Goal: Check status: Check status

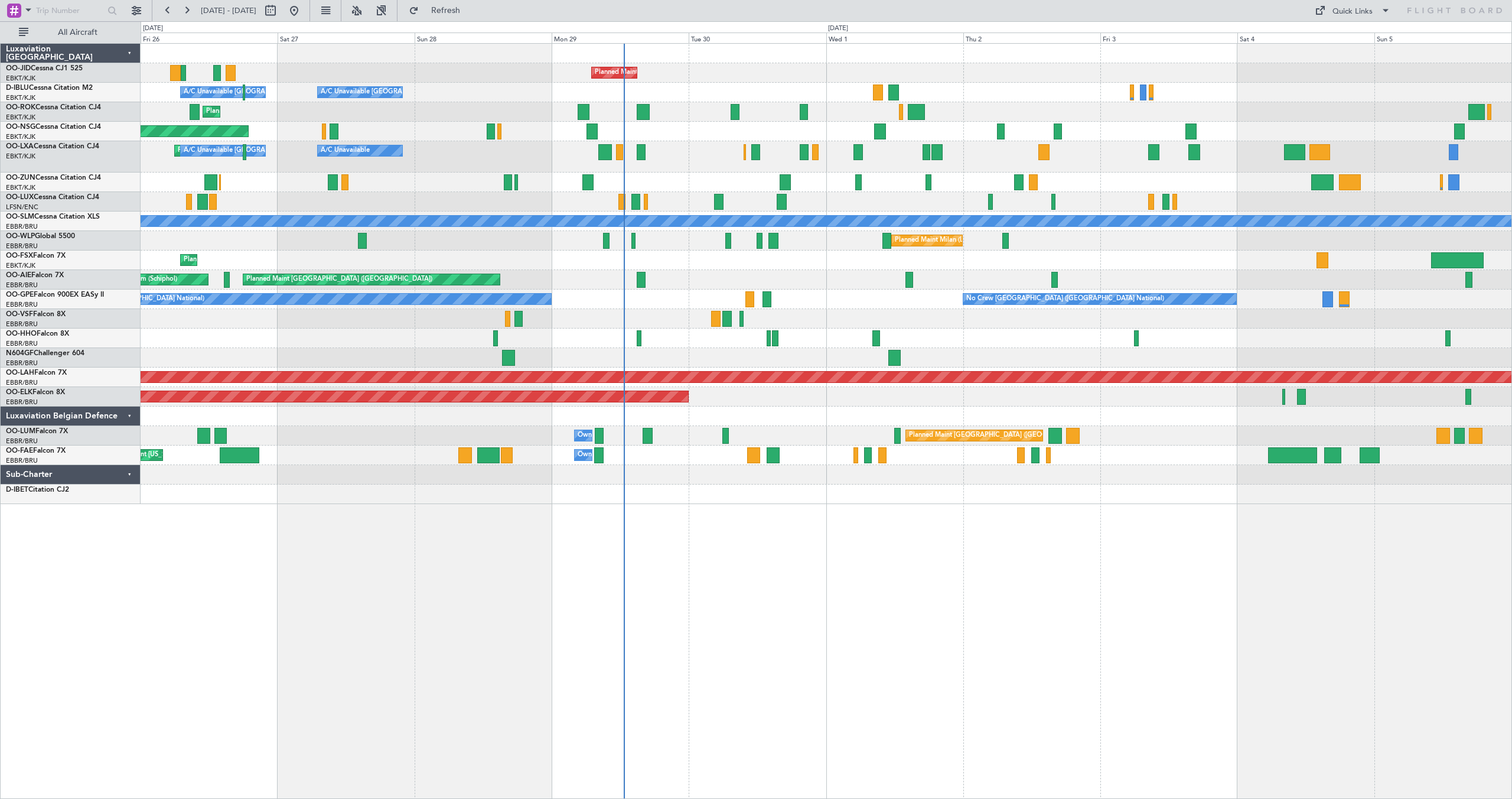
click at [1171, 141] on div "Planned Maint Kortrijk-[GEOGRAPHIC_DATA] A/C Unavailable [GEOGRAPHIC_DATA] ([GE…" at bounding box center [826, 274] width 1371 height 460
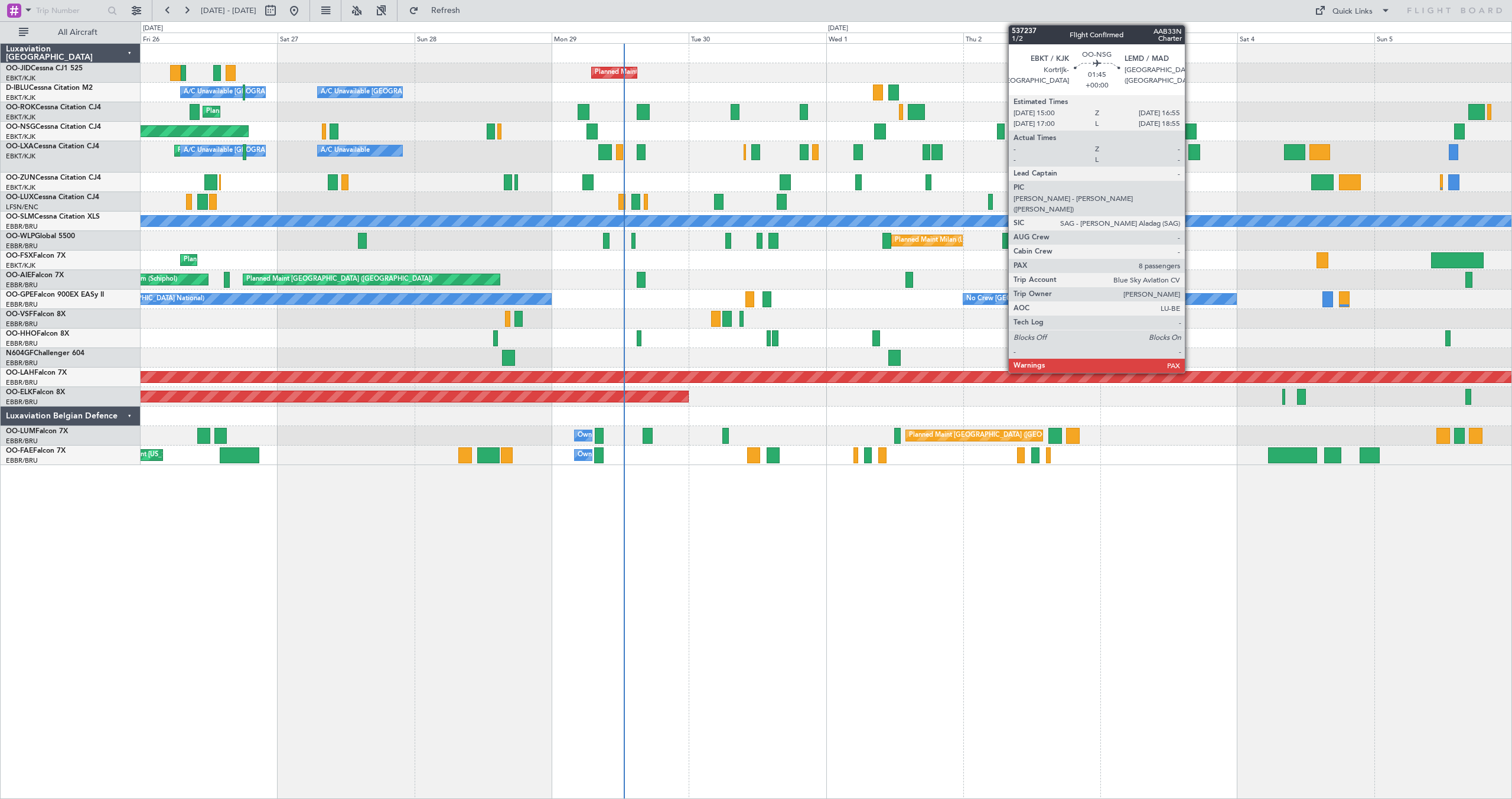
click at [1190, 128] on div at bounding box center [1191, 131] width 11 height 16
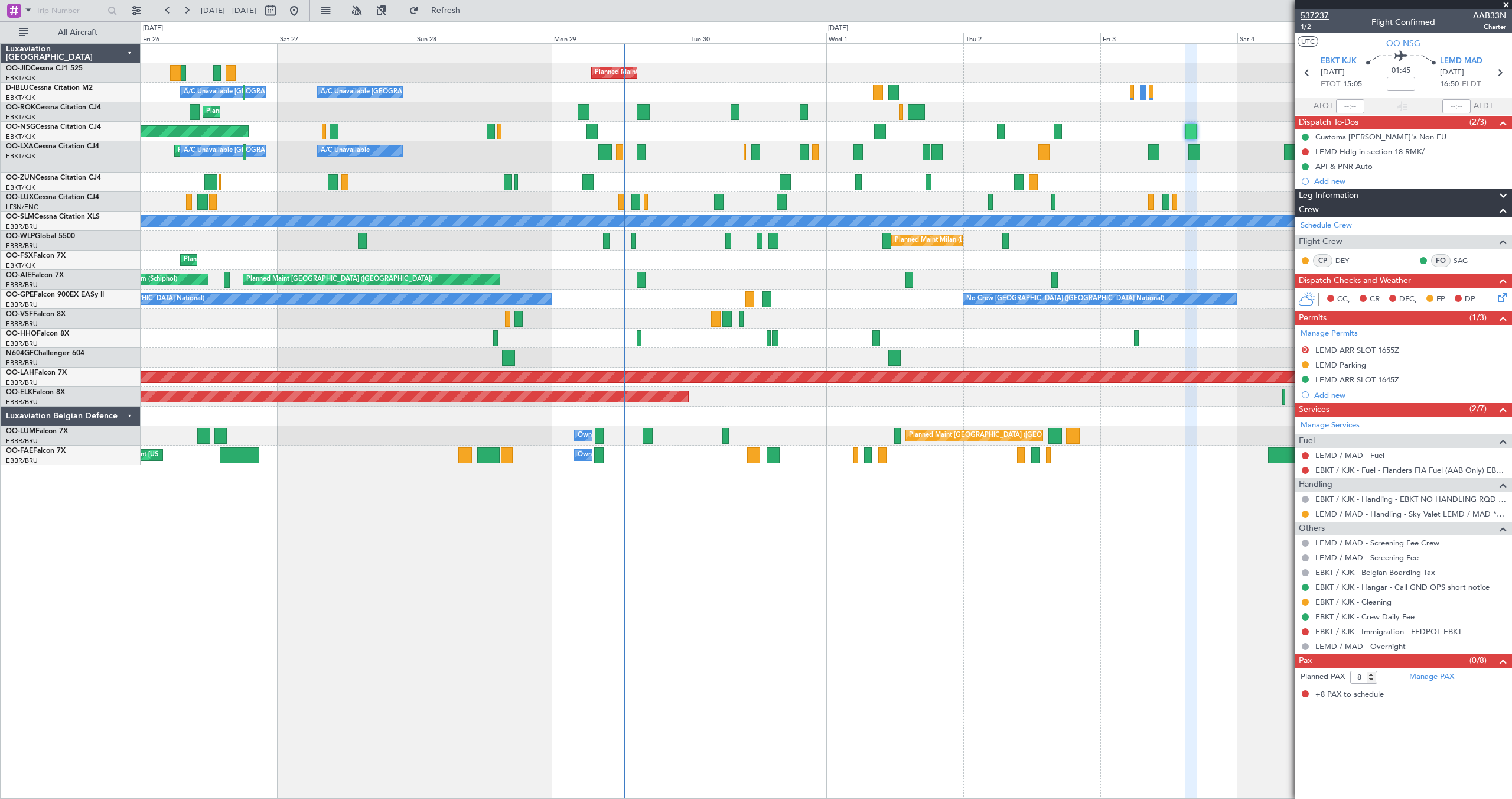
click at [1320, 12] on span "537237" at bounding box center [1314, 15] width 28 height 12
click at [822, 250] on div "Planned Maint Kortrijk-[GEOGRAPHIC_DATA]" at bounding box center [826, 260] width 1371 height 20
click at [714, 250] on div "Planned Maint Kortrijk-[GEOGRAPHIC_DATA]" at bounding box center [826, 260] width 1371 height 20
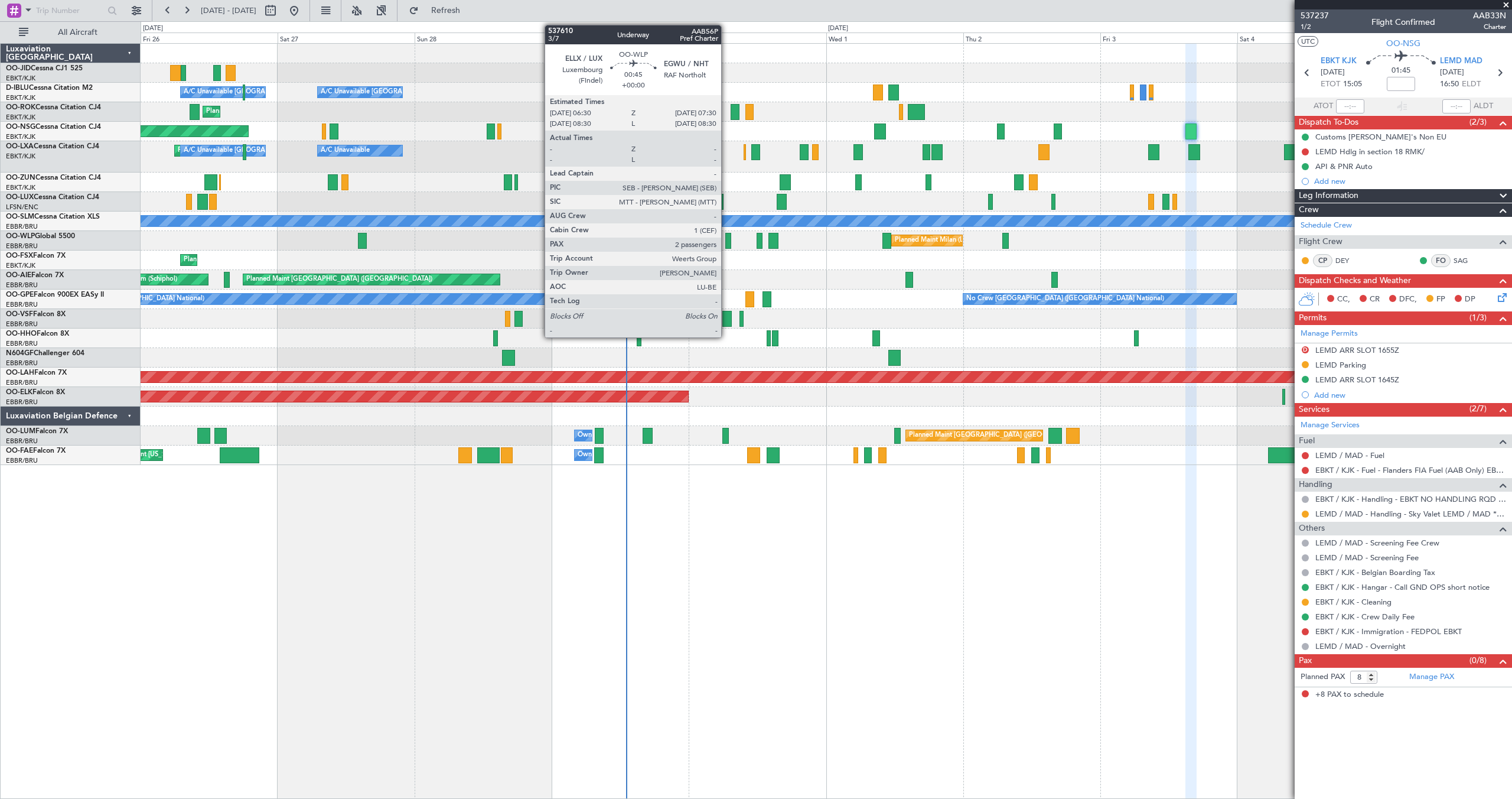
click at [726, 239] on div at bounding box center [728, 240] width 6 height 16
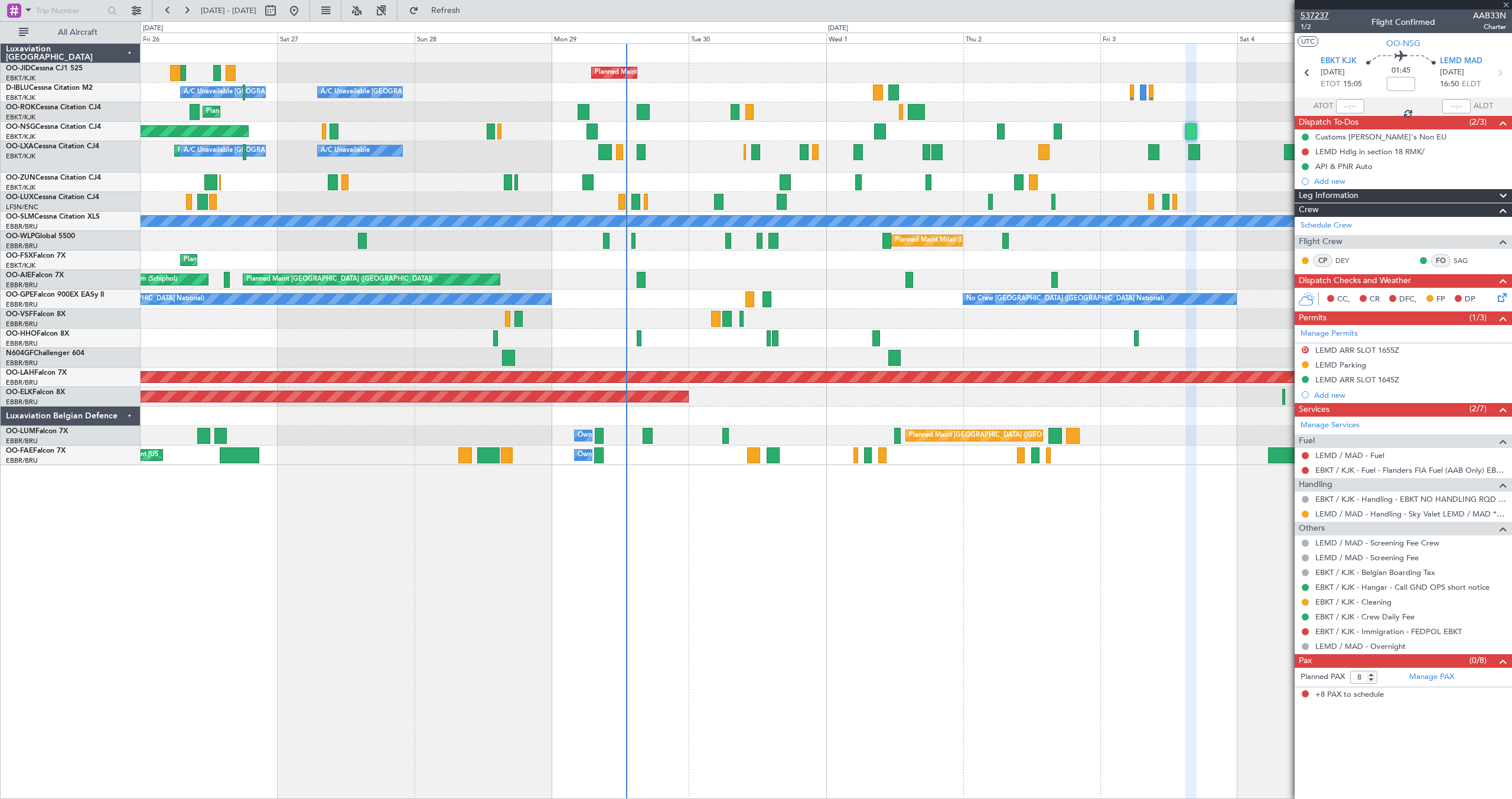
type input "2"
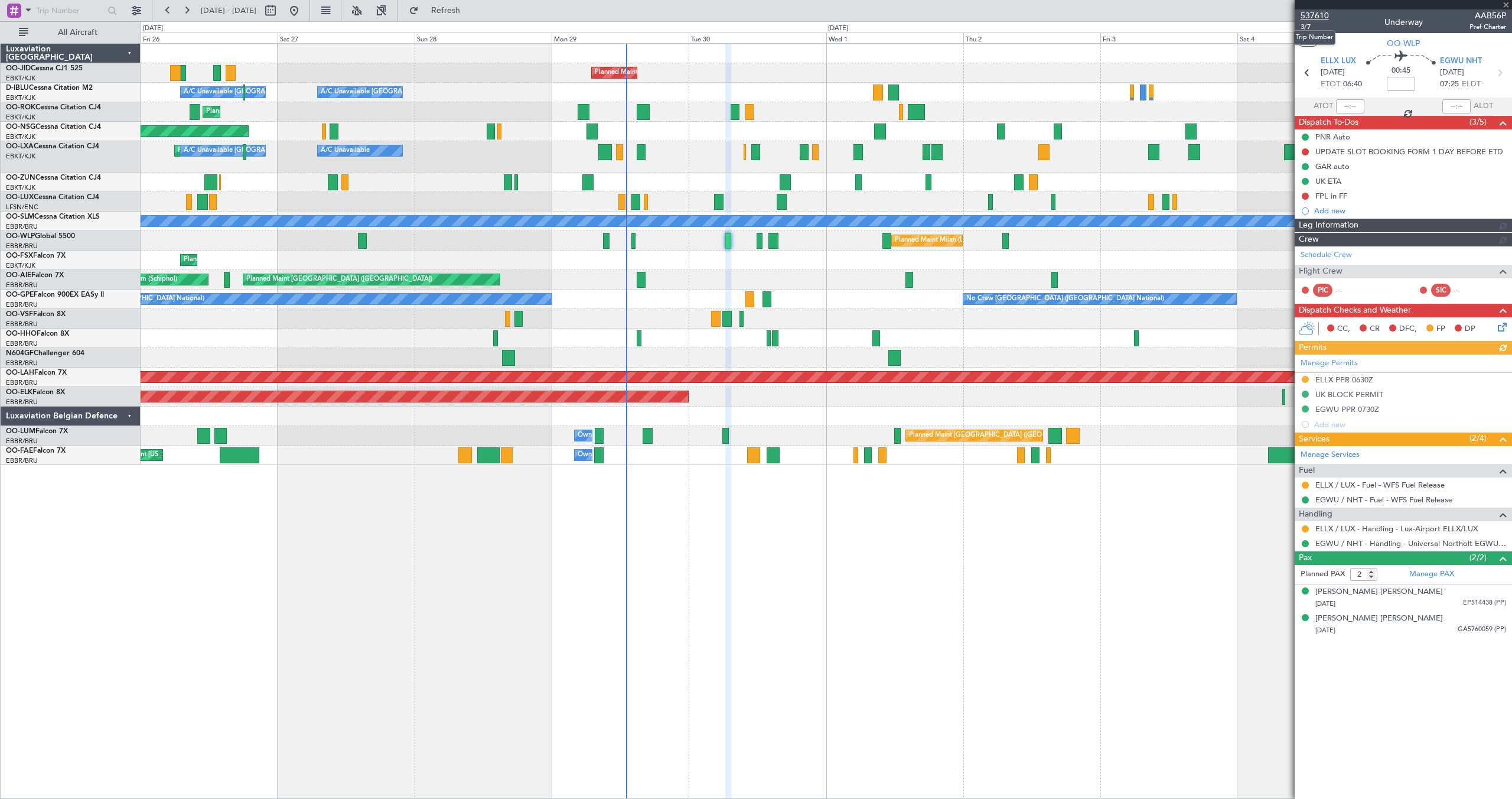
click at [1317, 14] on span "537610" at bounding box center [1314, 15] width 28 height 12
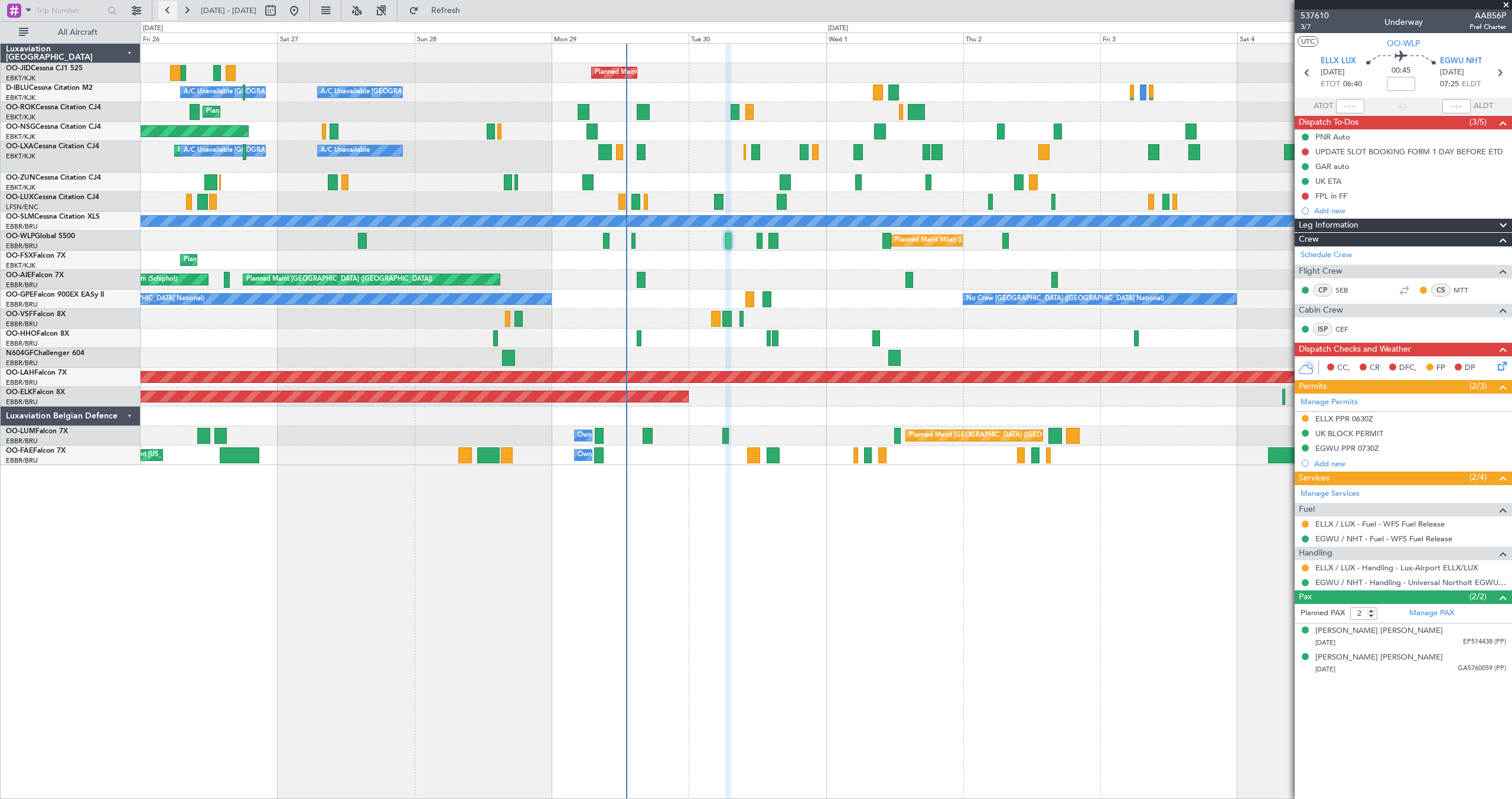
click at [163, 8] on button at bounding box center [167, 11] width 19 height 19
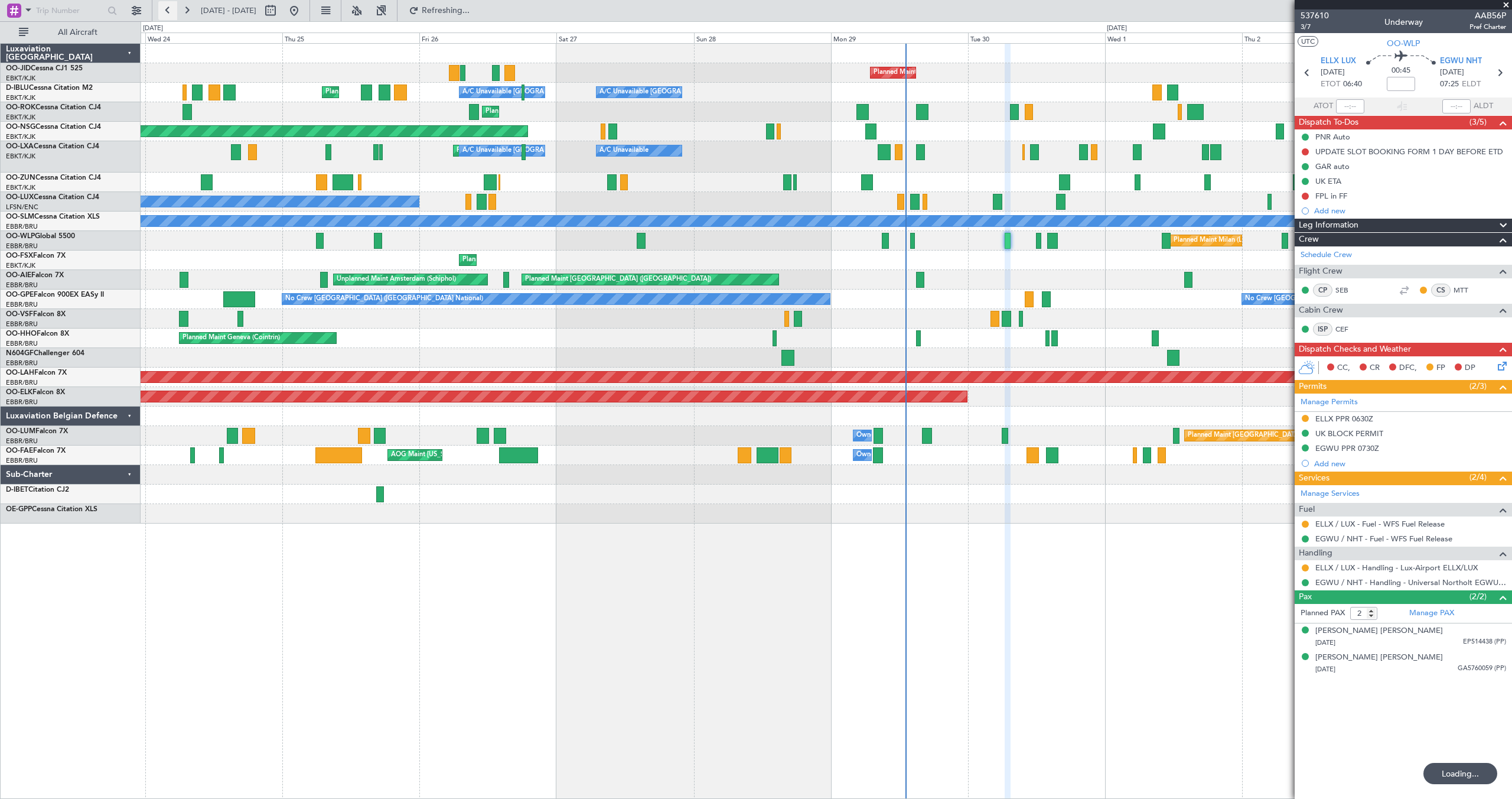
click at [163, 8] on button at bounding box center [167, 11] width 19 height 19
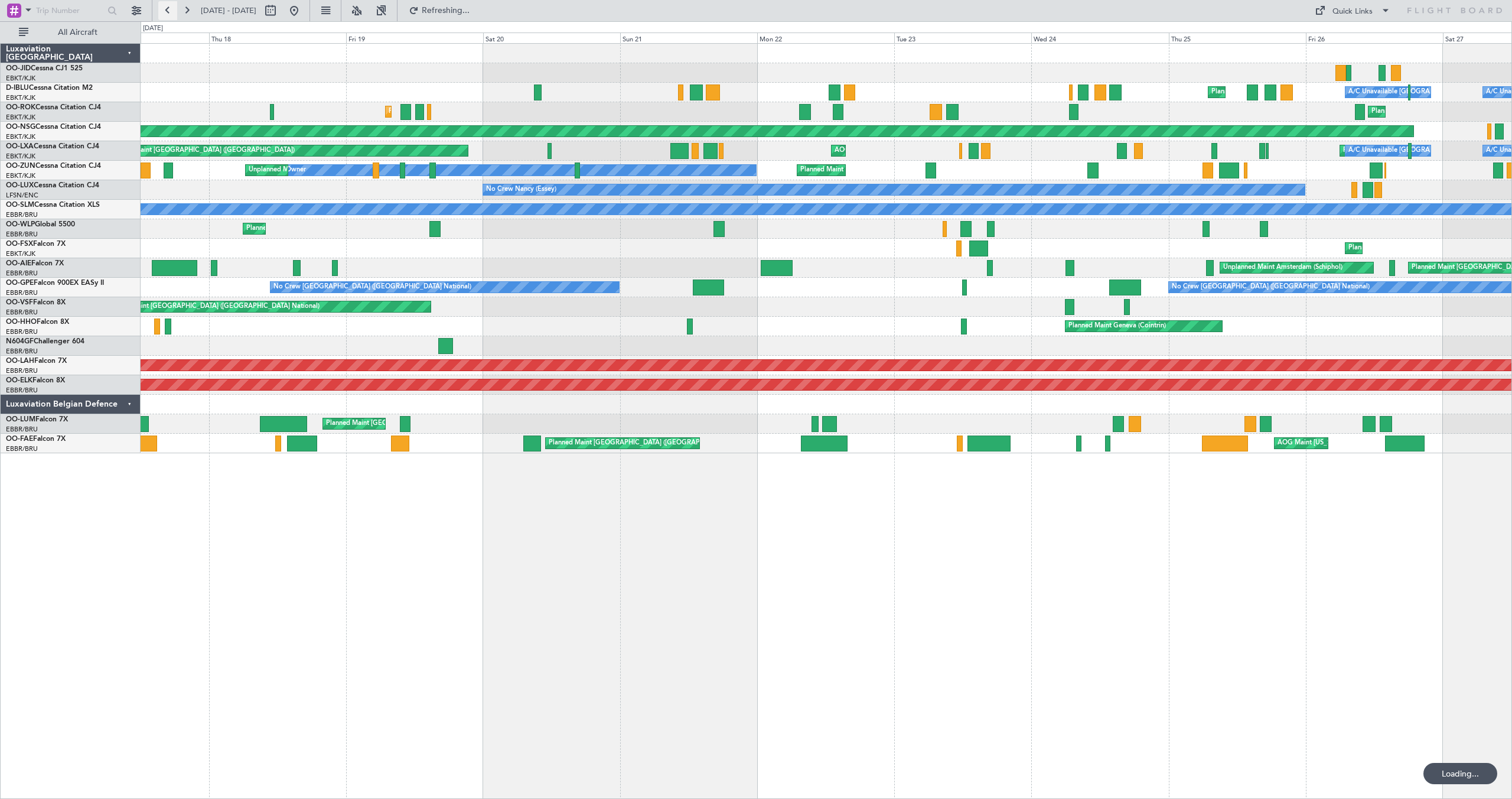
click at [163, 8] on button at bounding box center [167, 11] width 19 height 19
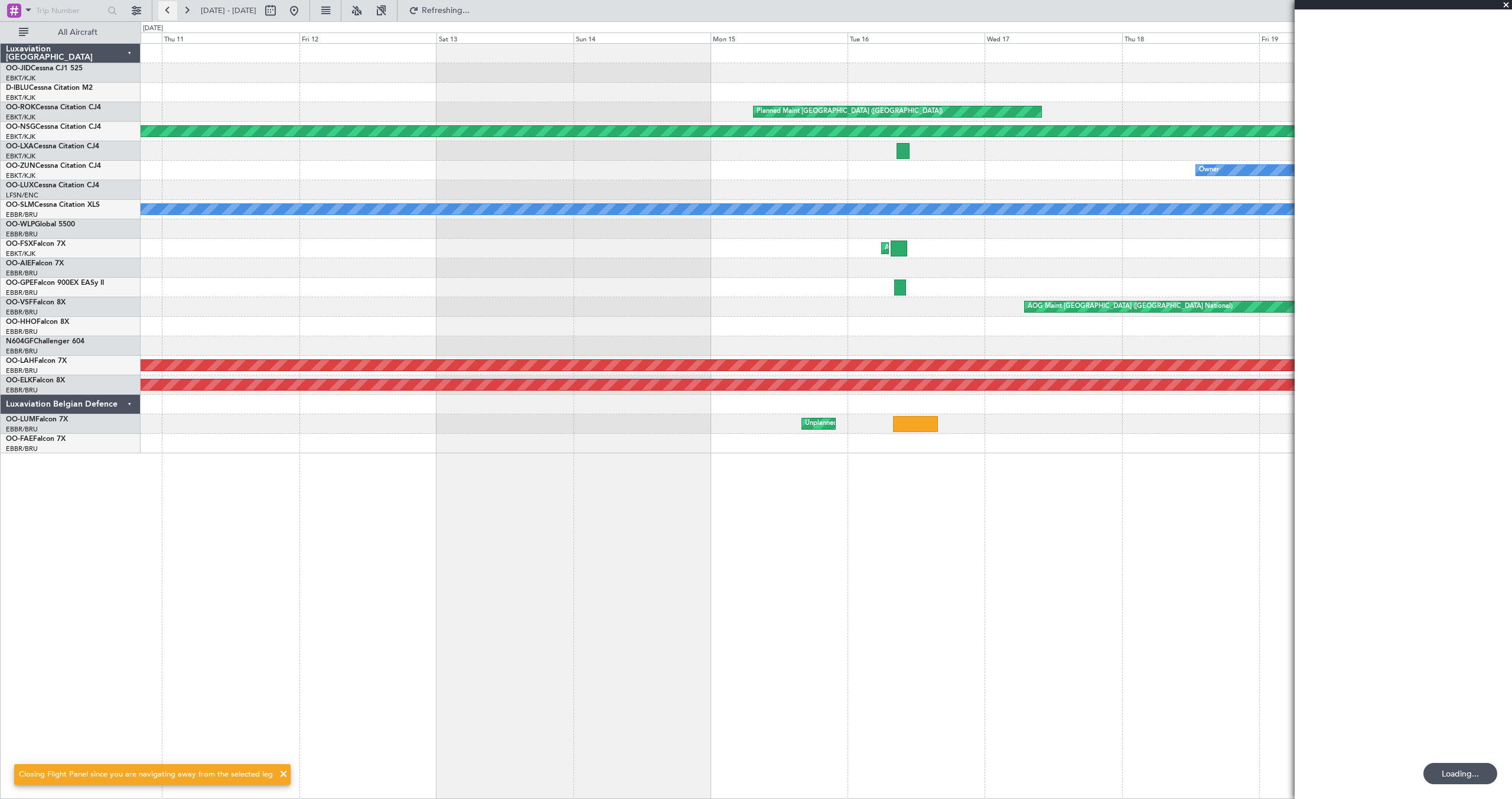
click at [163, 8] on button at bounding box center [167, 11] width 19 height 19
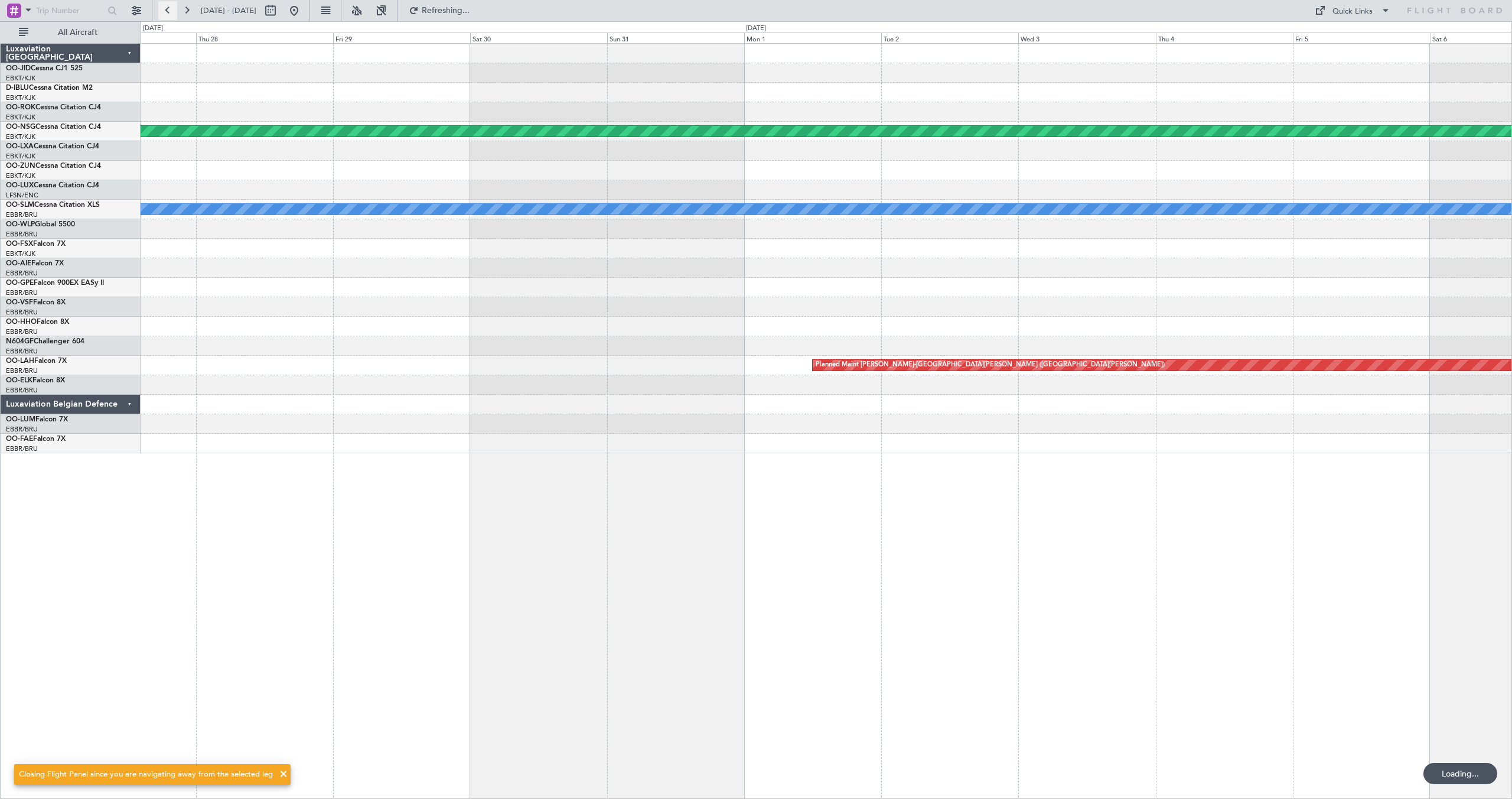
click at [163, 8] on button at bounding box center [167, 11] width 19 height 19
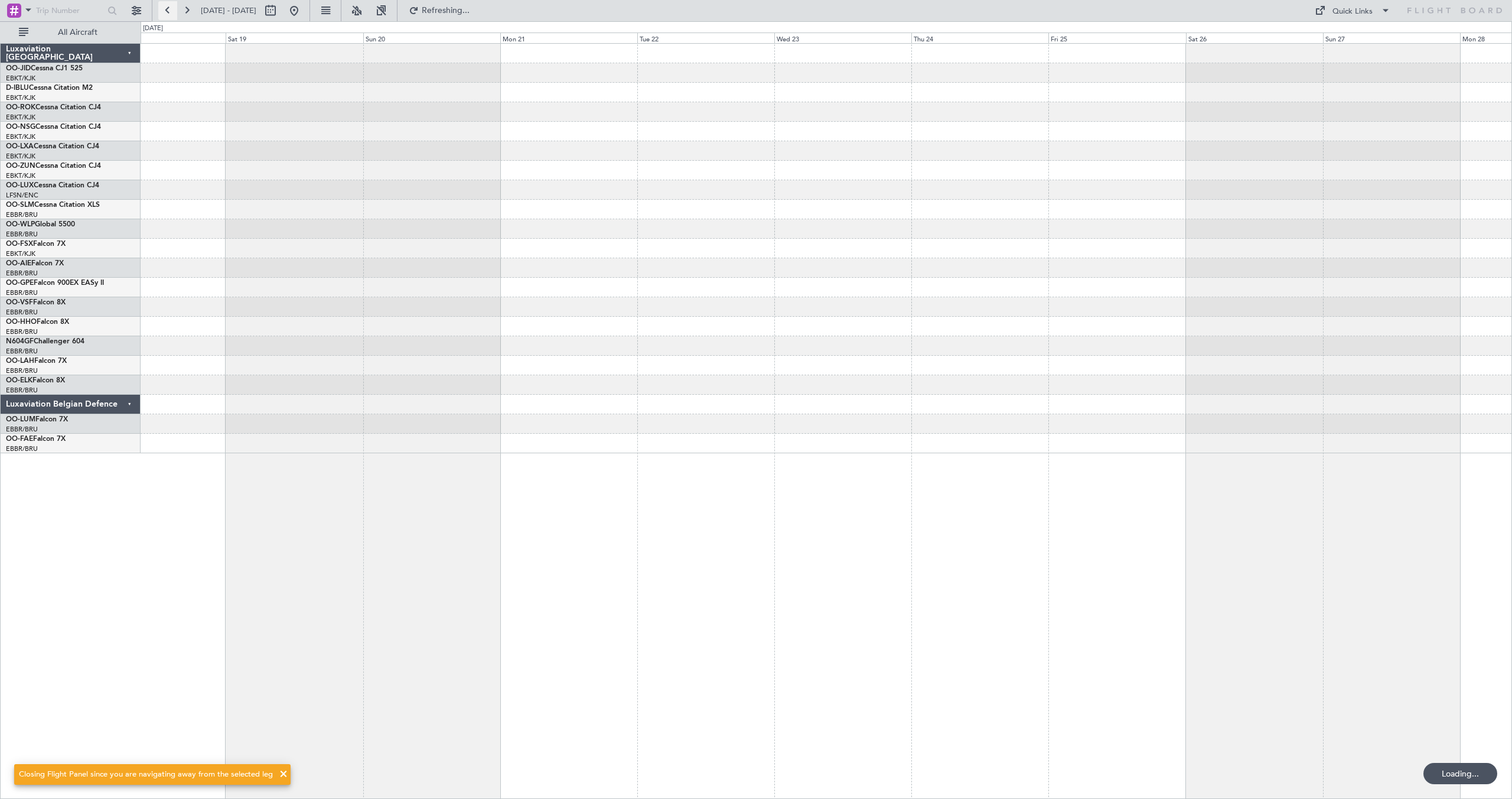
click at [163, 8] on button at bounding box center [167, 11] width 19 height 19
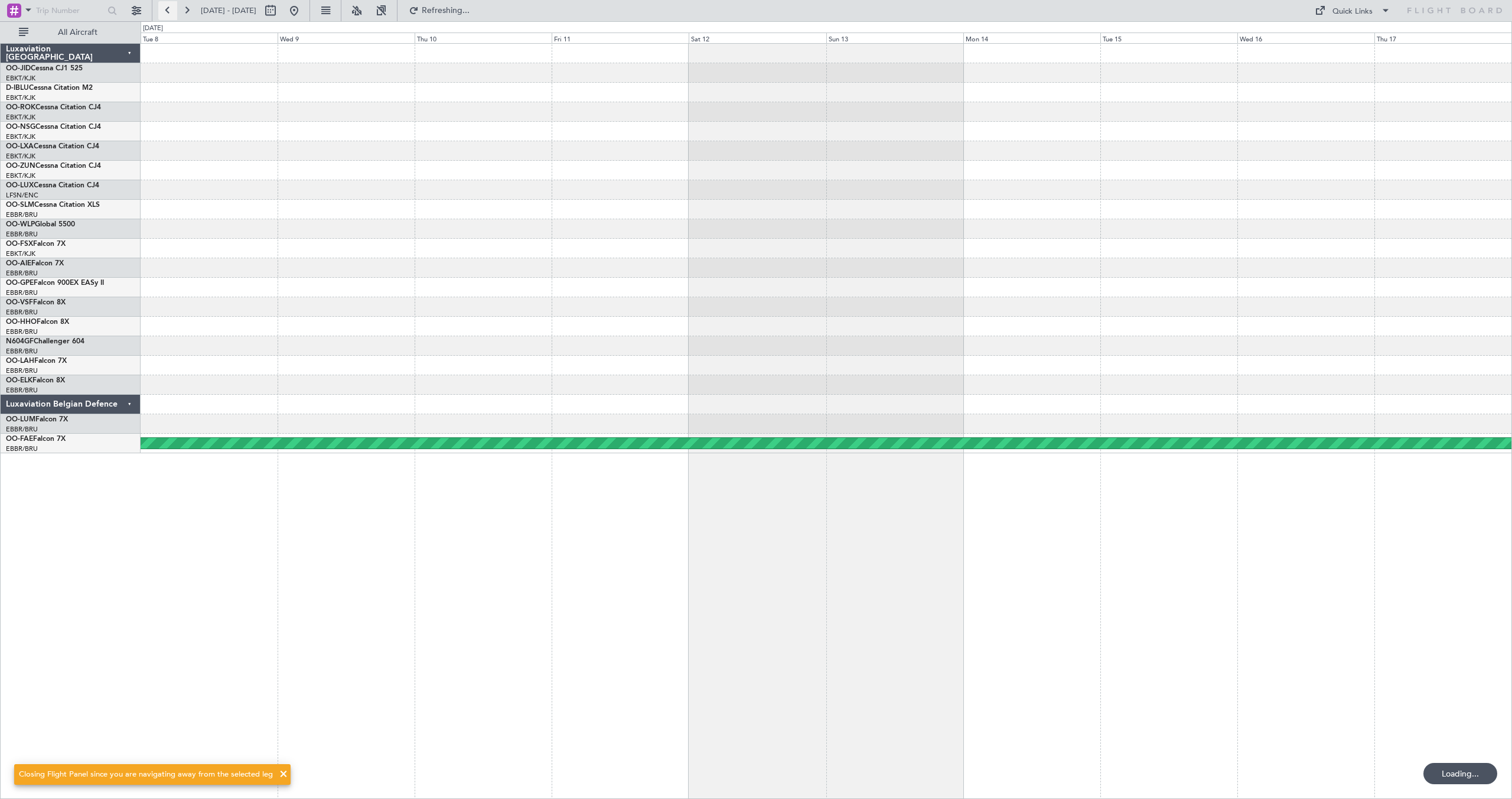
click at [163, 8] on button at bounding box center [167, 11] width 19 height 19
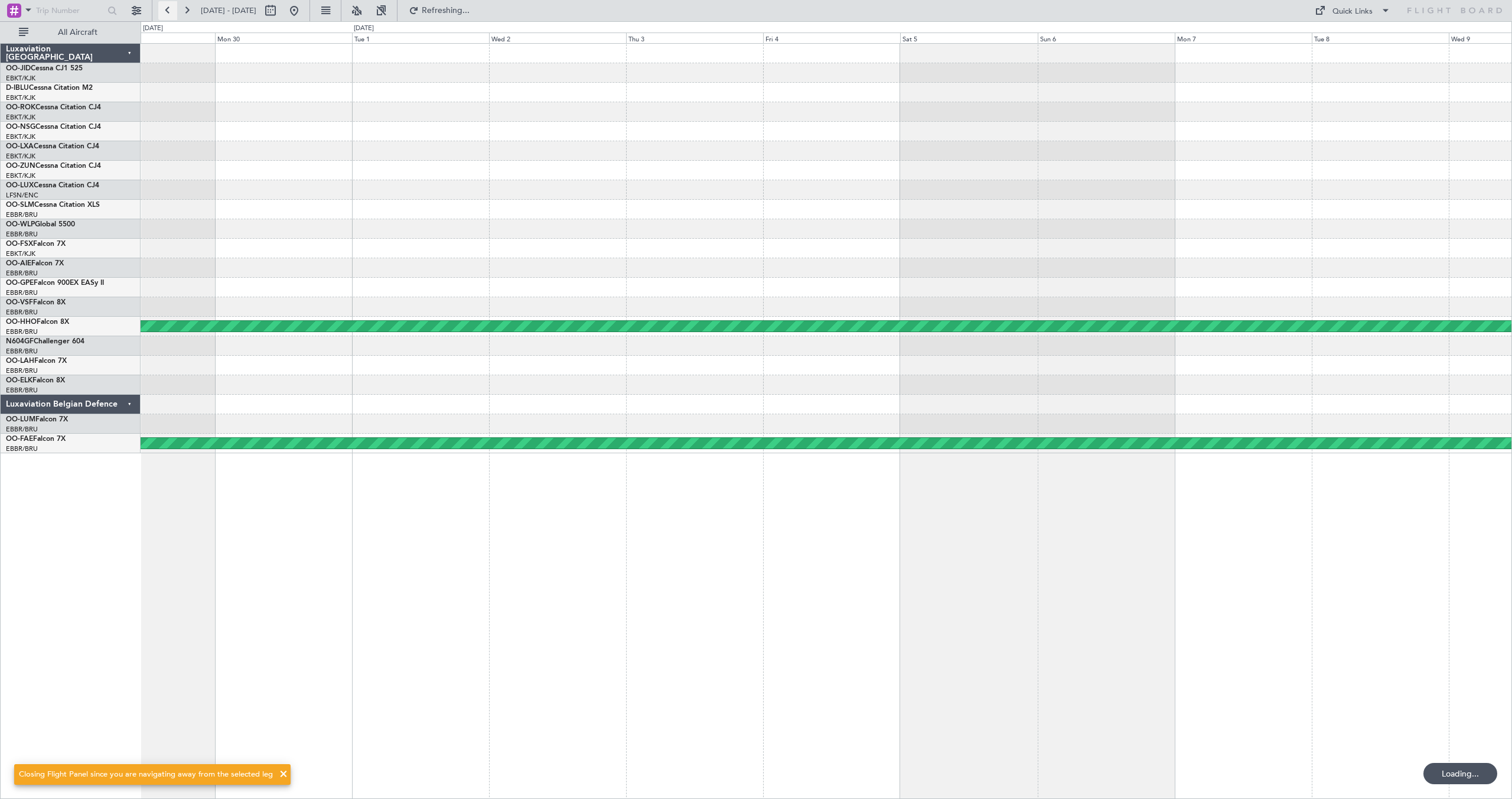
click at [163, 8] on button at bounding box center [167, 11] width 19 height 19
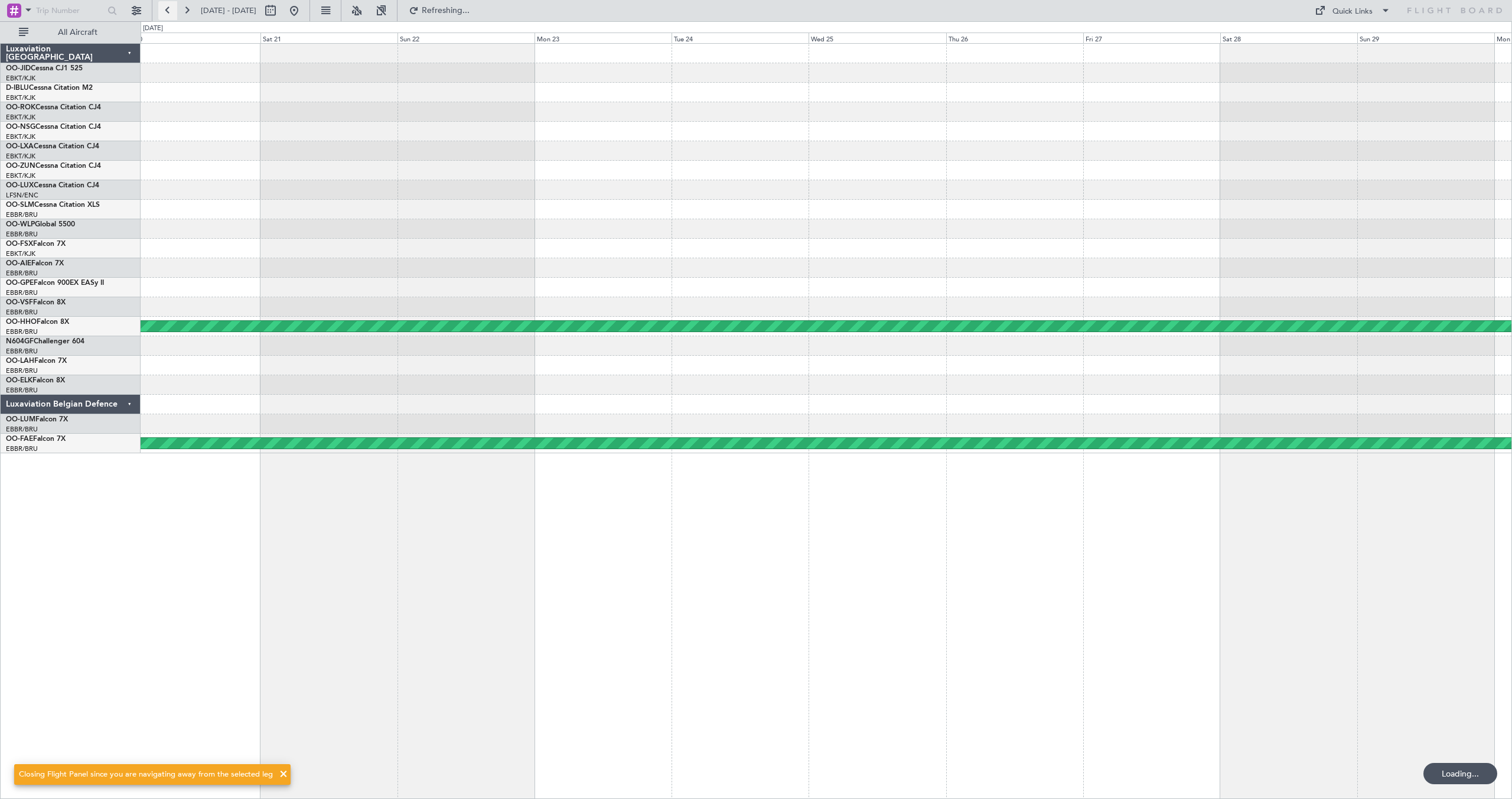
click at [163, 8] on button at bounding box center [167, 11] width 19 height 19
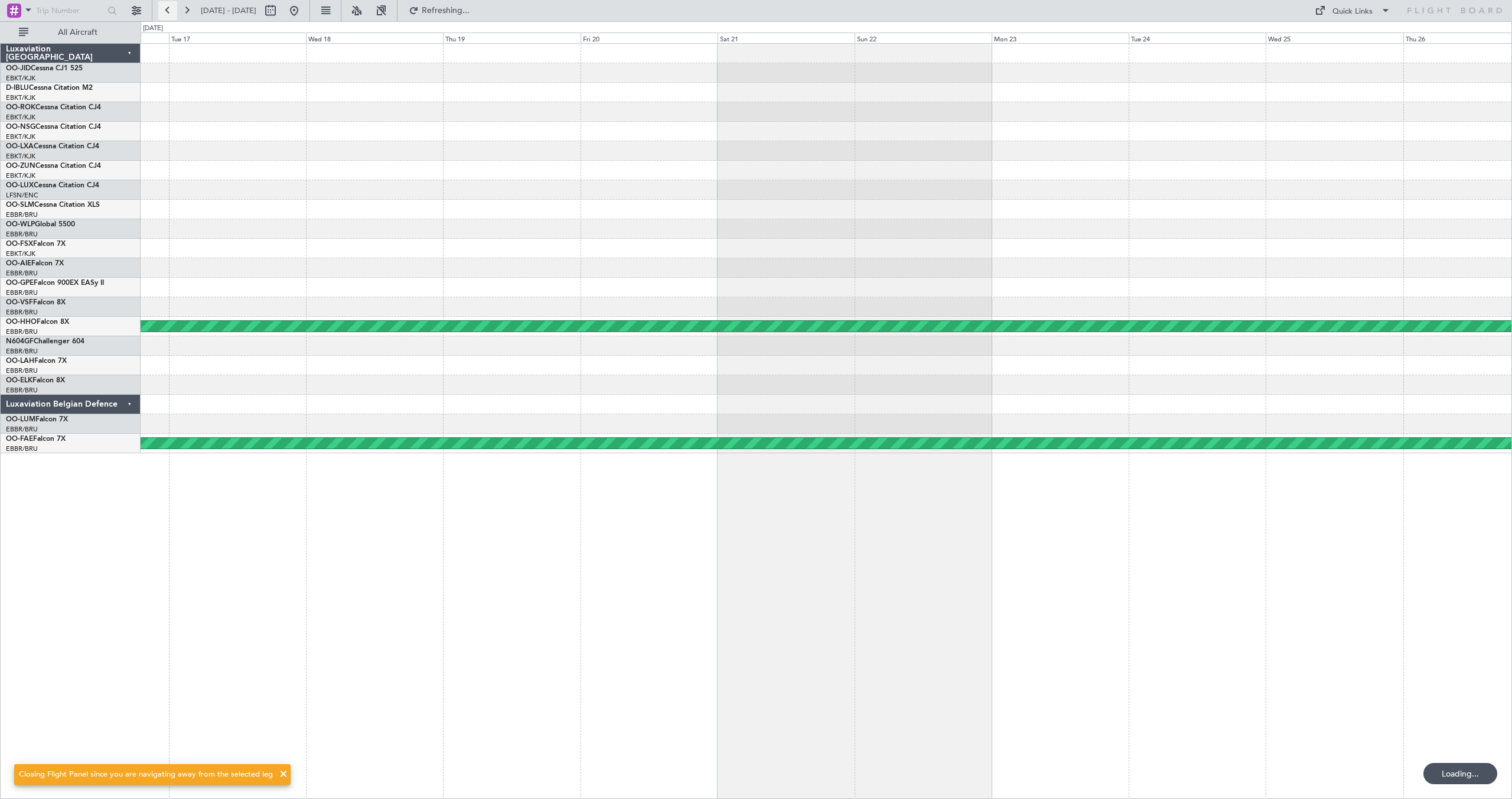
click at [163, 8] on button at bounding box center [167, 11] width 19 height 19
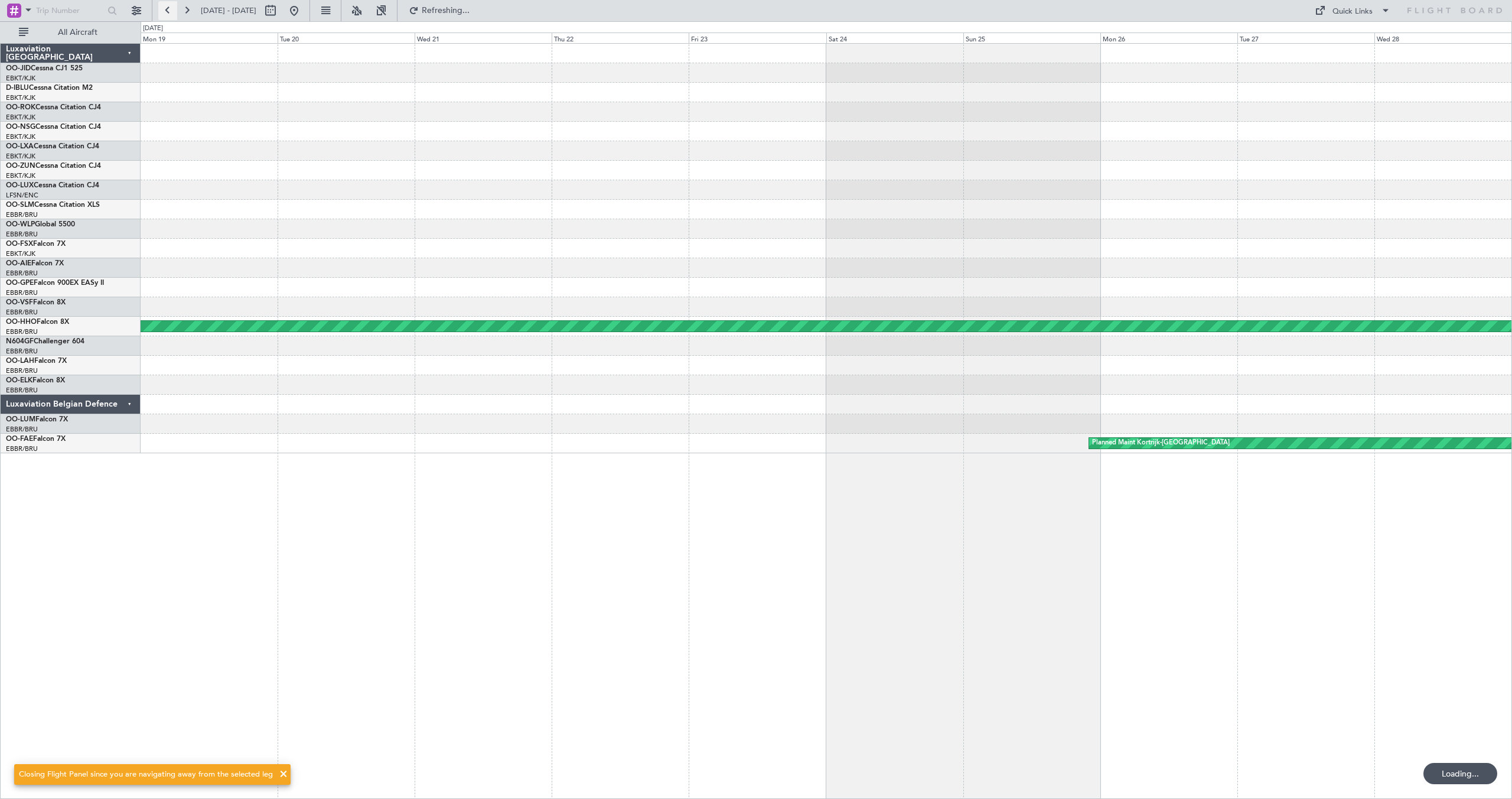
click at [163, 8] on button at bounding box center [167, 11] width 19 height 19
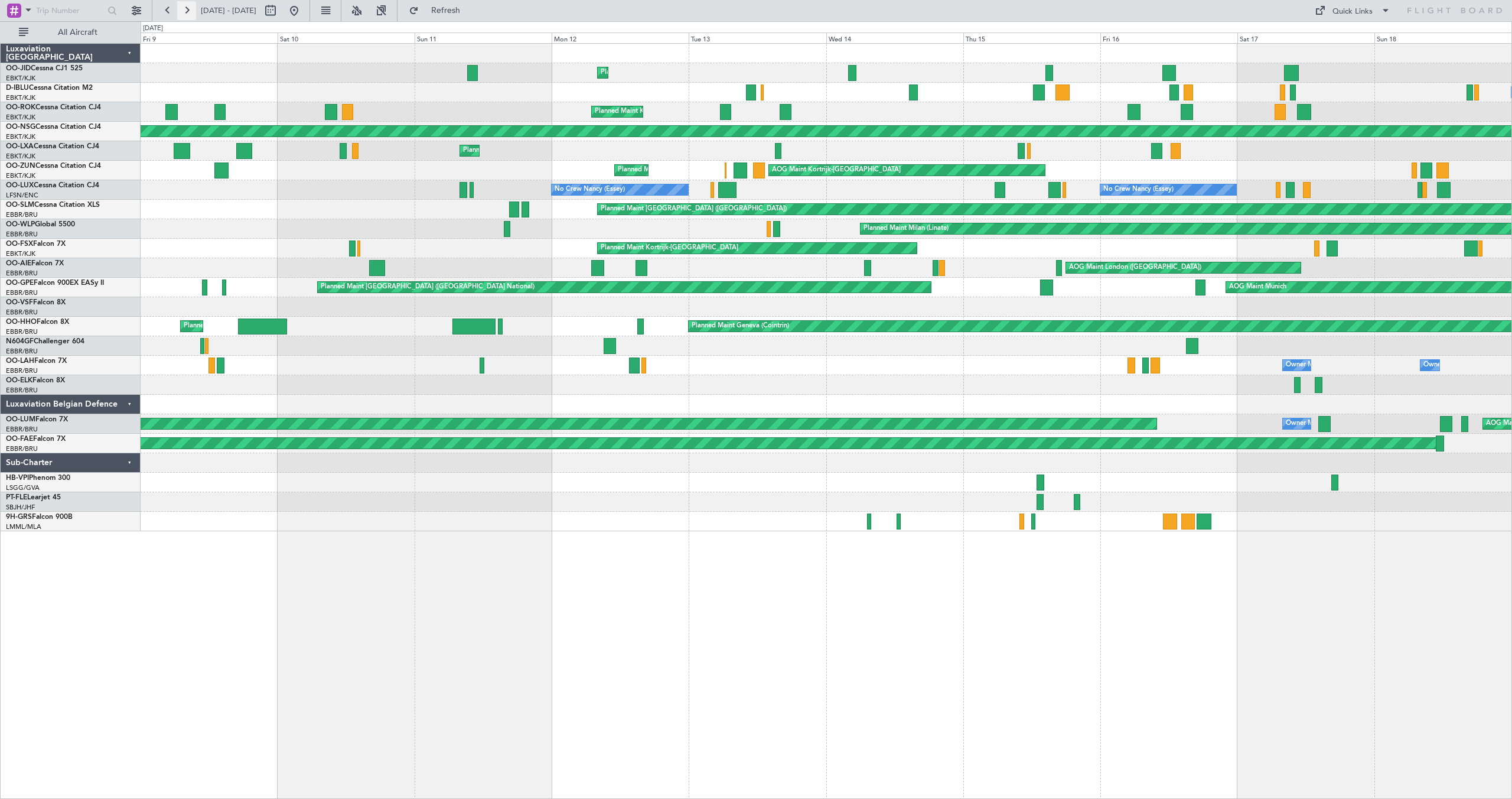
click at [185, 5] on button at bounding box center [186, 11] width 19 height 19
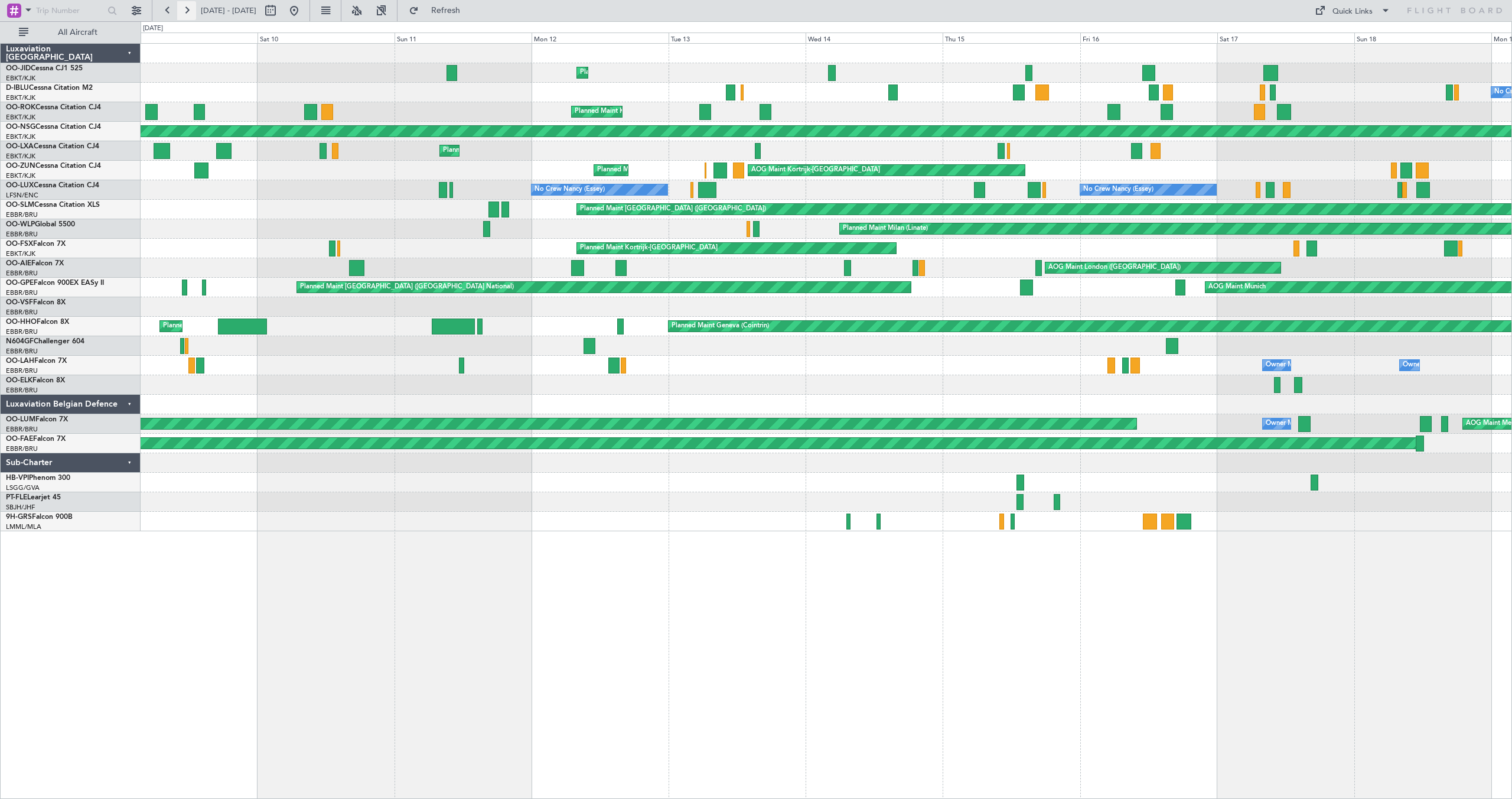
click at [185, 5] on button at bounding box center [186, 11] width 19 height 19
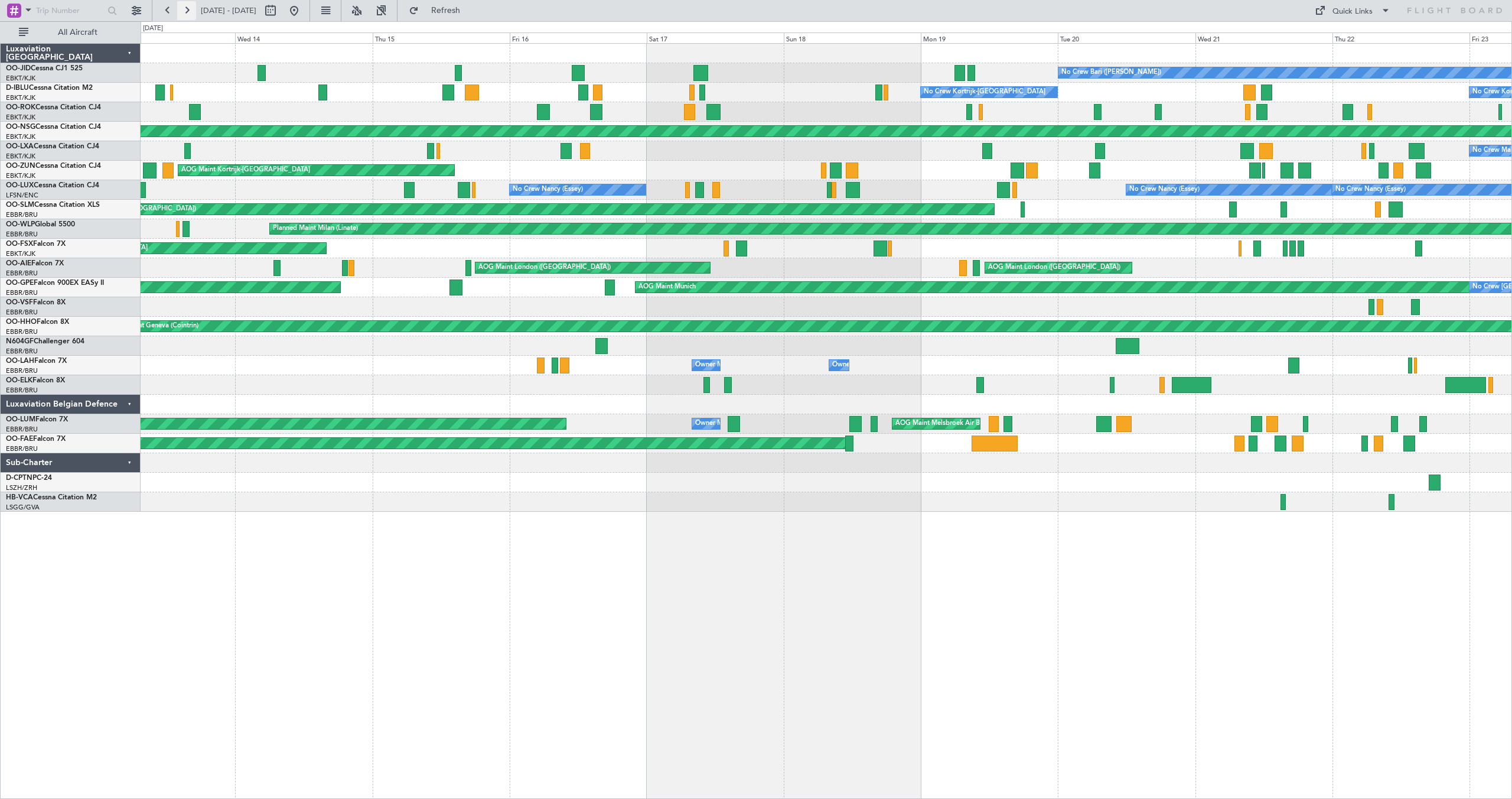
click at [185, 5] on button at bounding box center [186, 11] width 19 height 19
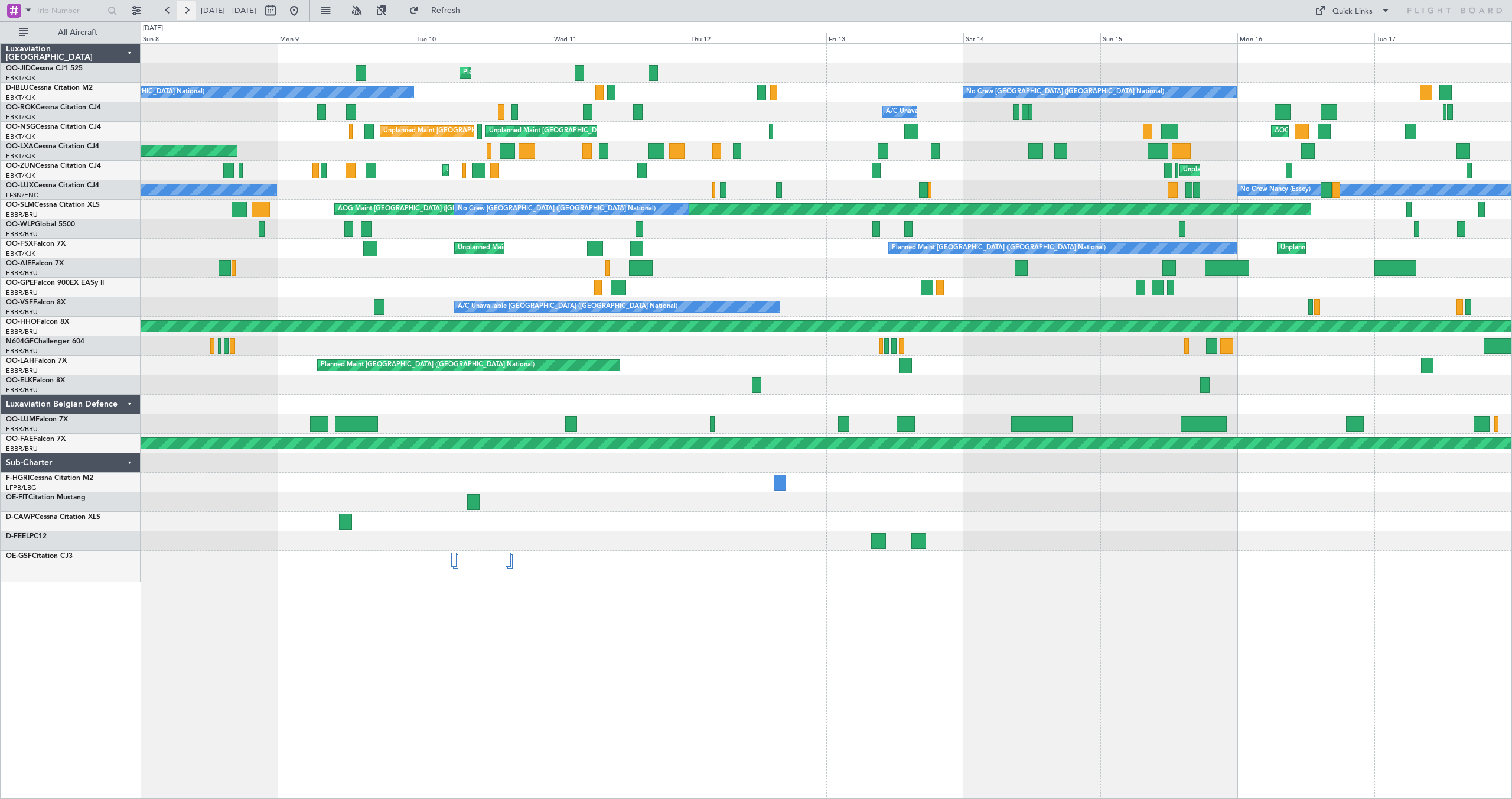
click at [182, 9] on button at bounding box center [186, 11] width 19 height 19
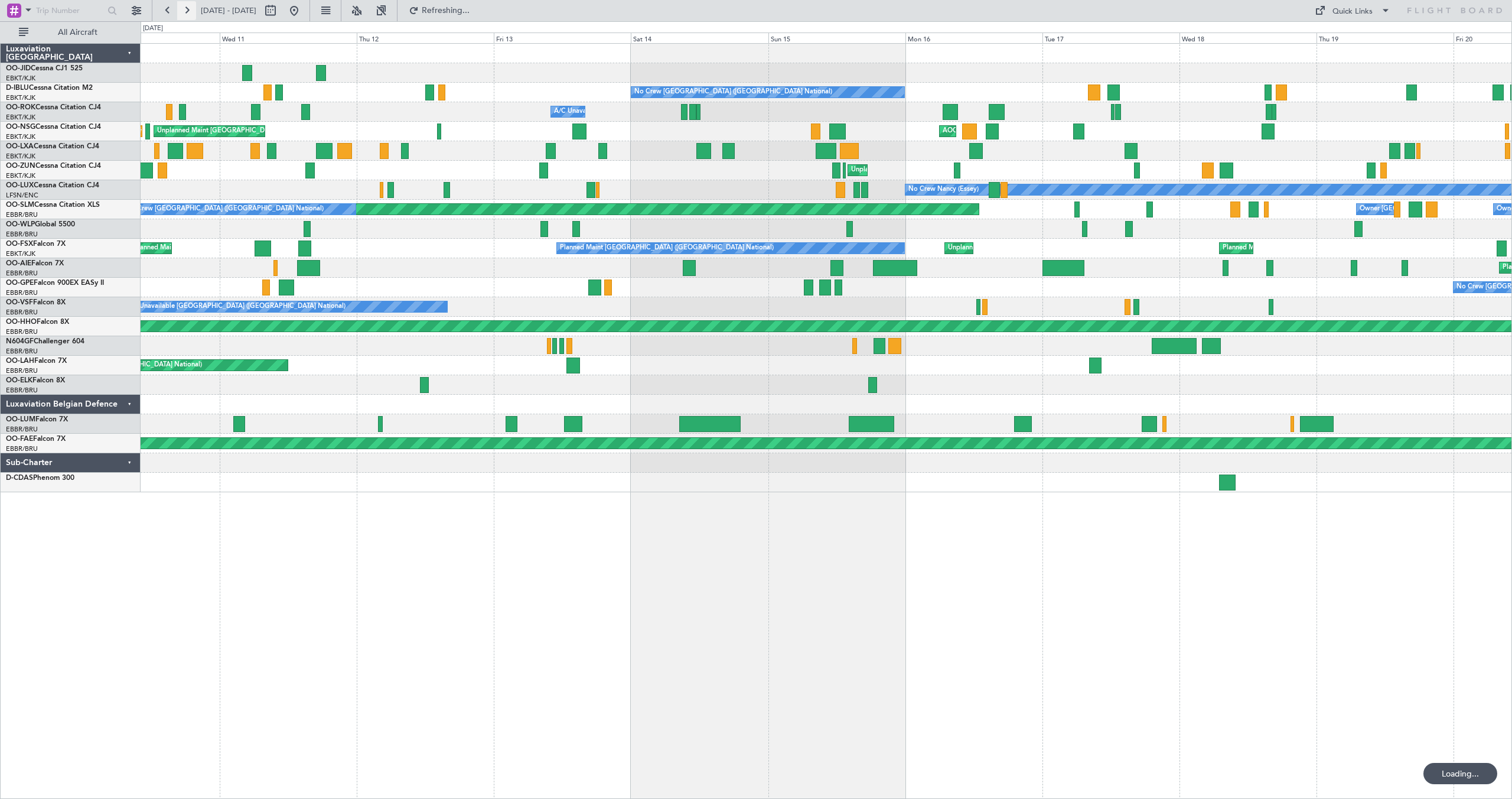
click at [182, 9] on button at bounding box center [186, 11] width 19 height 19
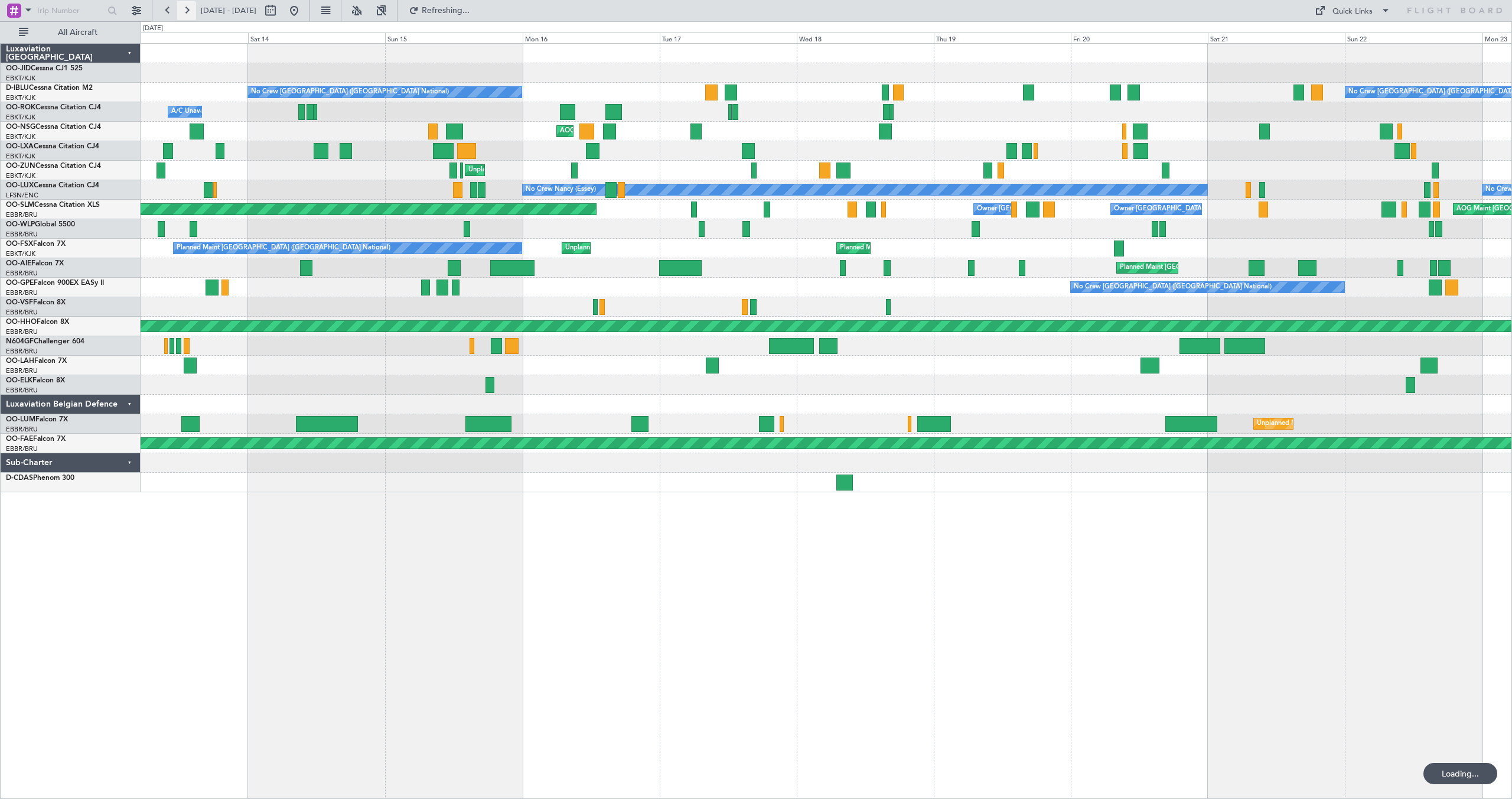
click at [182, 9] on button at bounding box center [186, 11] width 19 height 19
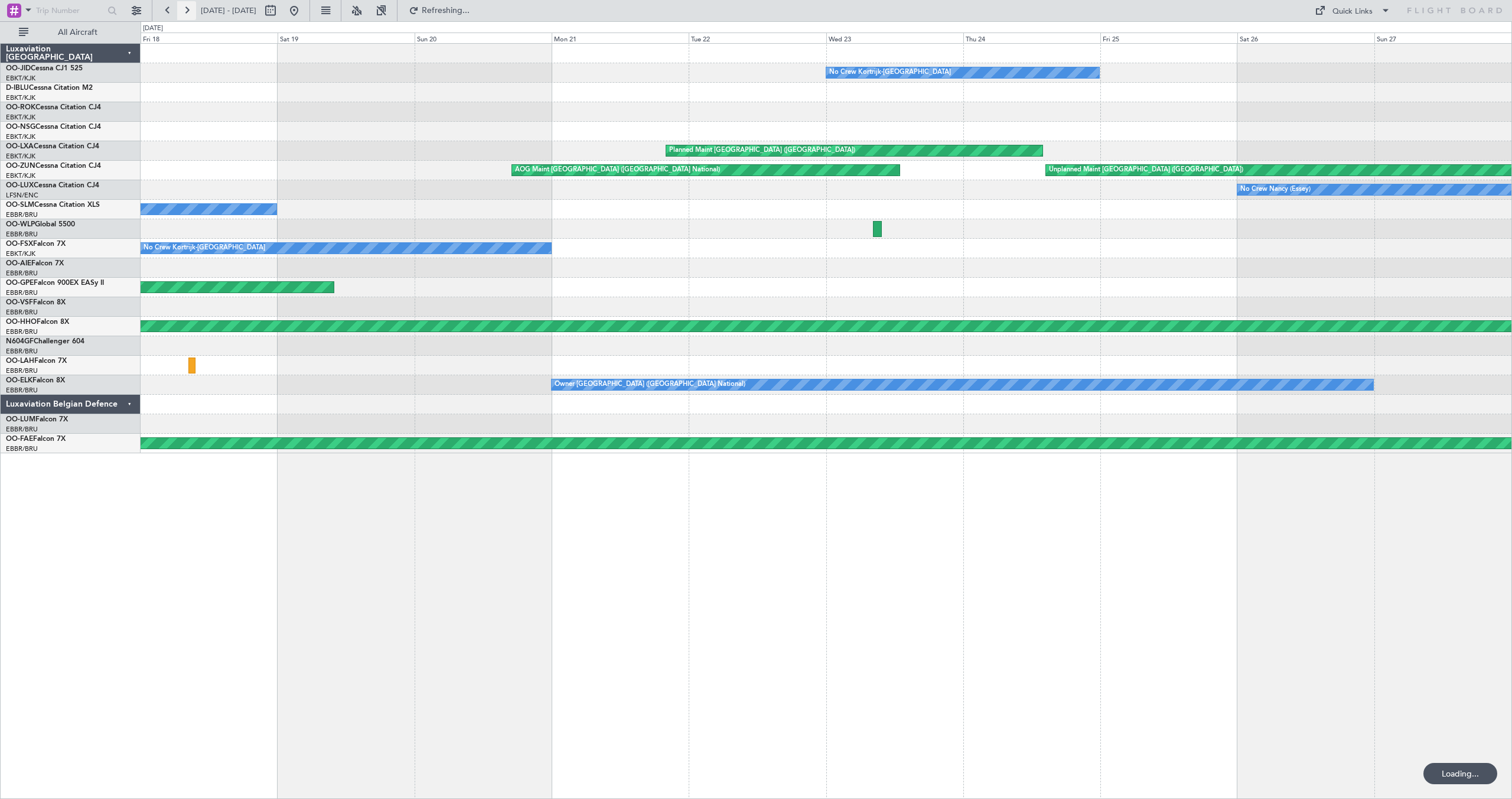
click at [182, 9] on button at bounding box center [186, 11] width 19 height 19
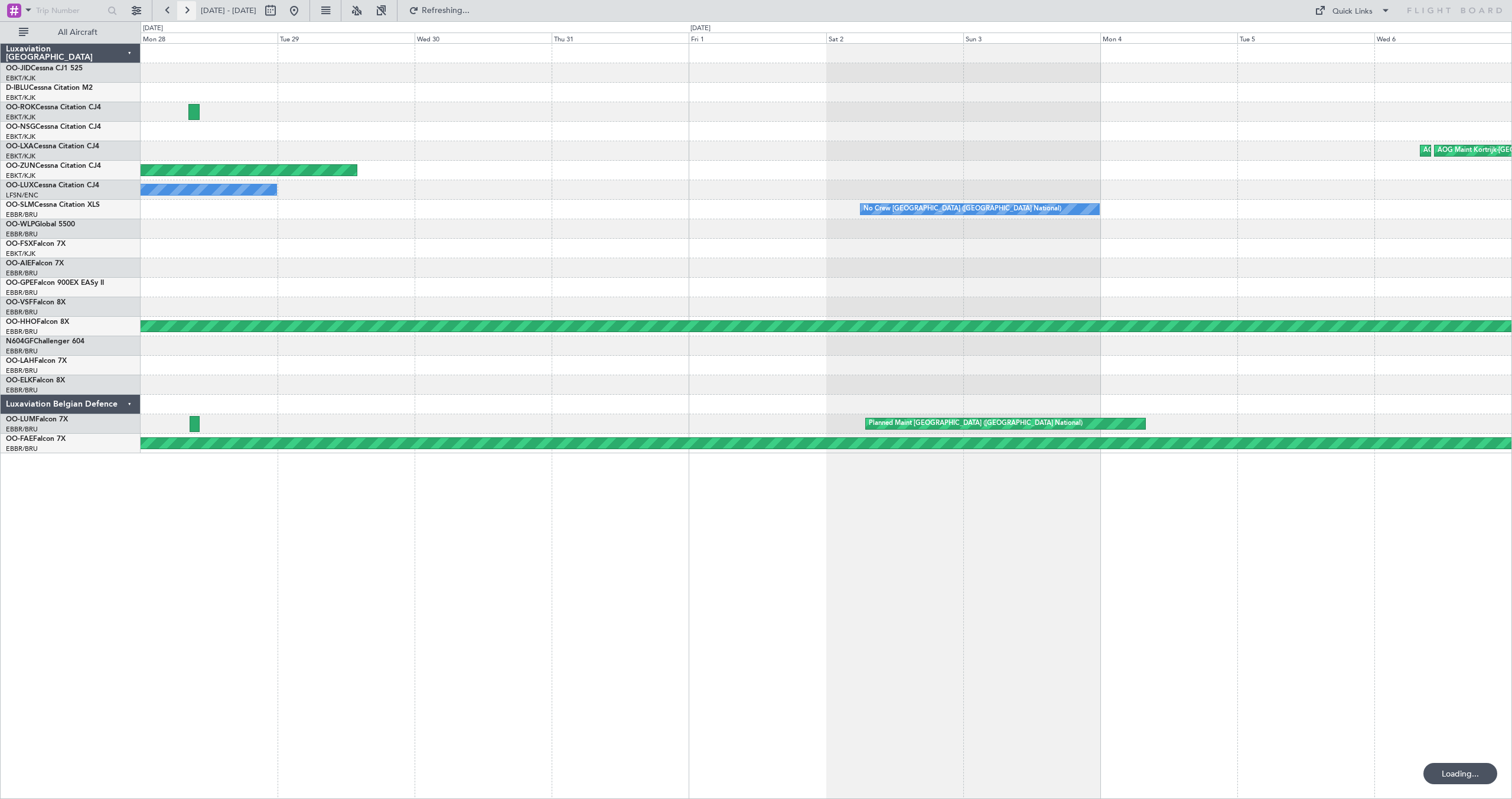
click at [182, 9] on button at bounding box center [186, 11] width 19 height 19
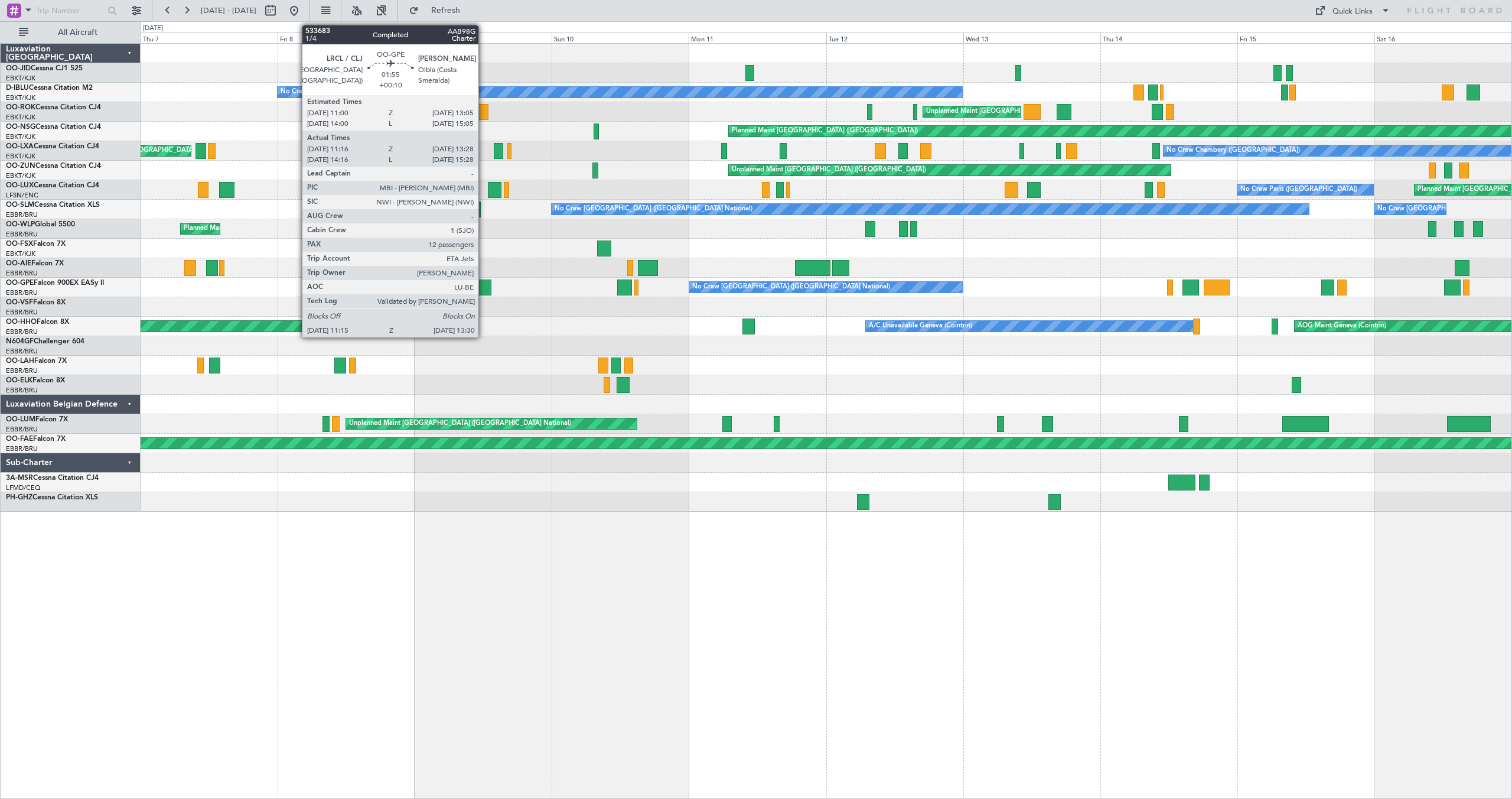
click at [483, 287] on div at bounding box center [484, 287] width 13 height 16
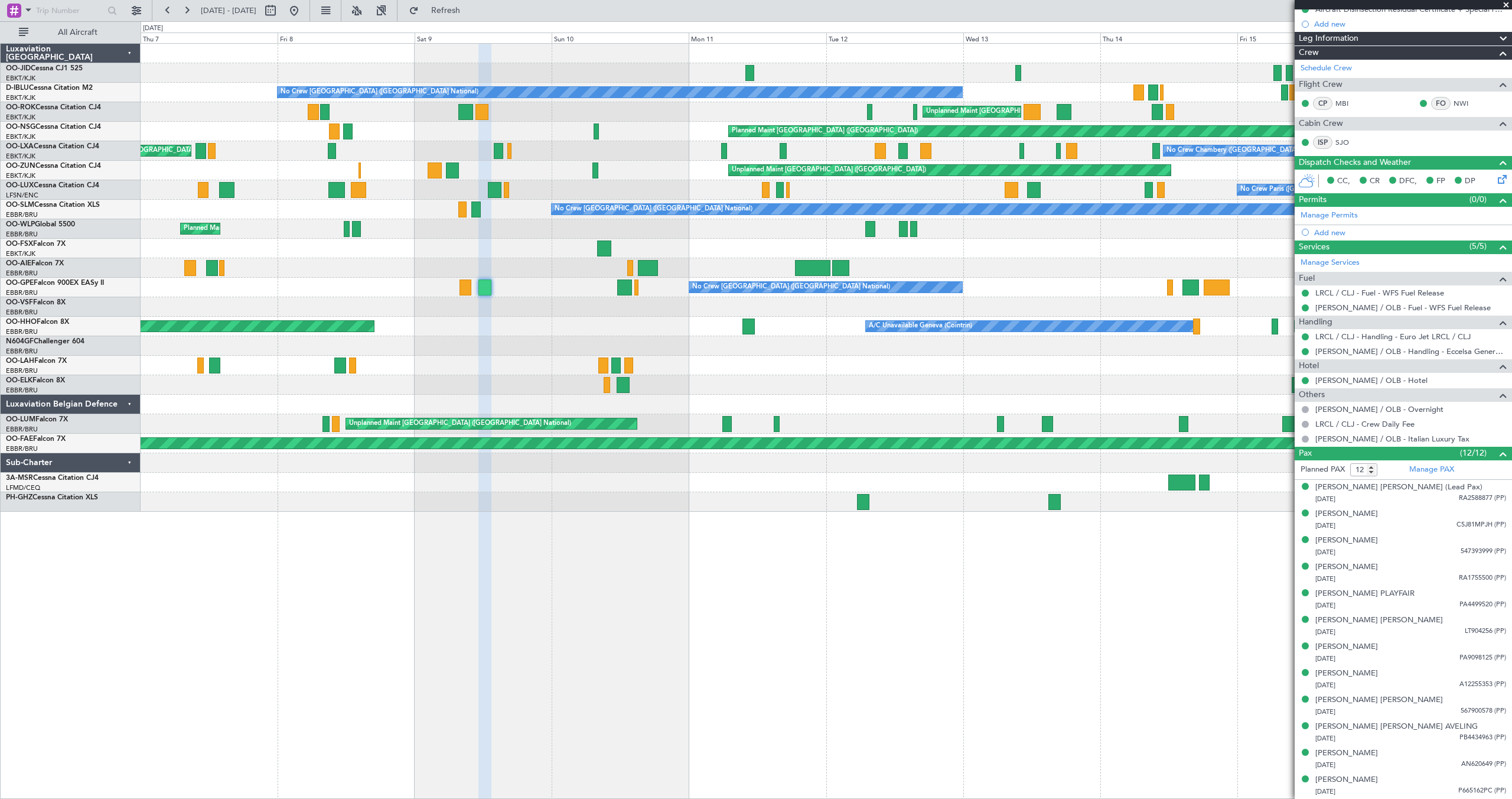
scroll to position [187, 0]
click at [1509, 1] on span at bounding box center [1507, 5] width 12 height 11
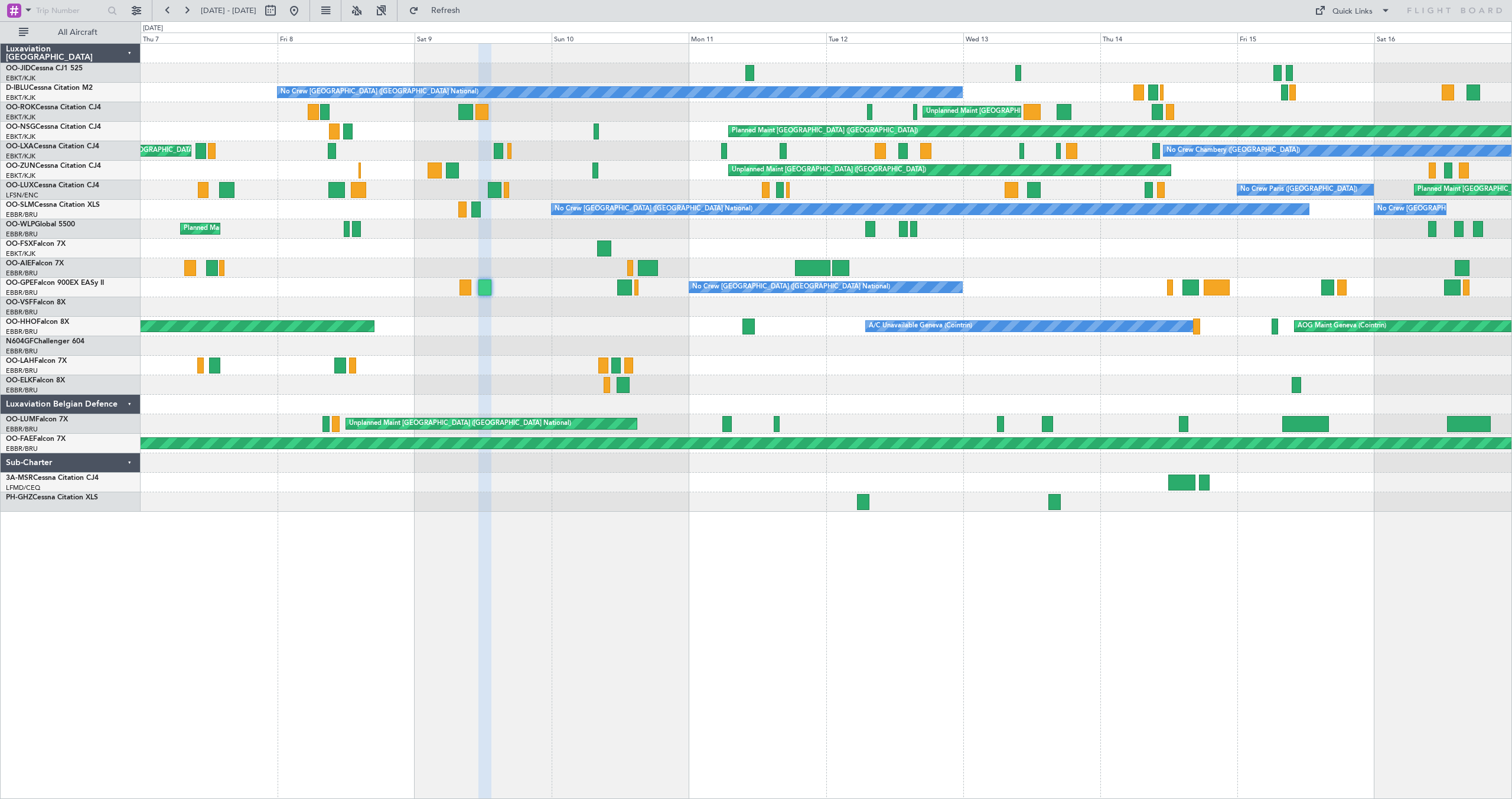
type input "0"
click at [303, 8] on button at bounding box center [294, 11] width 19 height 19
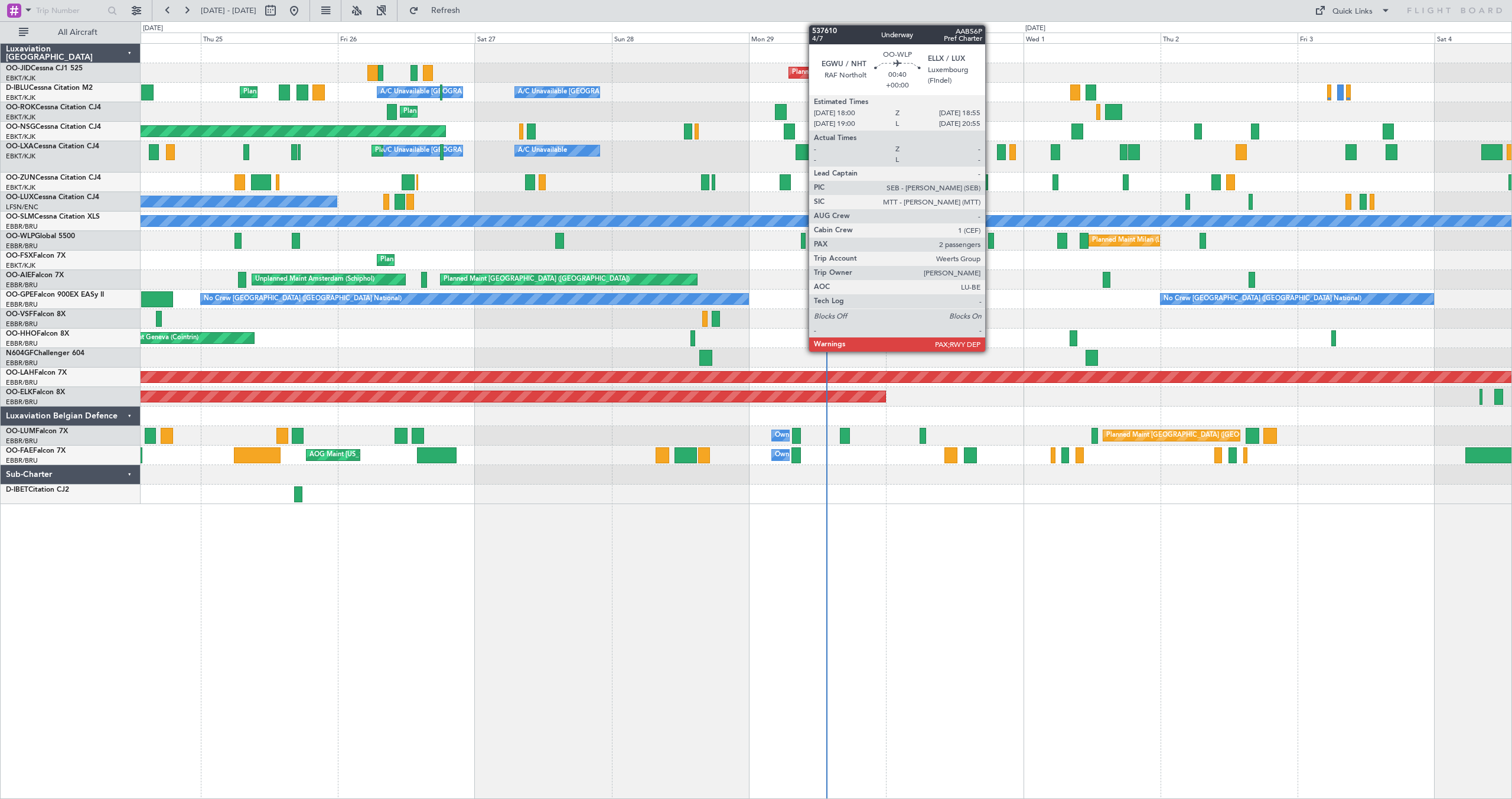
click at [991, 239] on div at bounding box center [991, 240] width 5 height 16
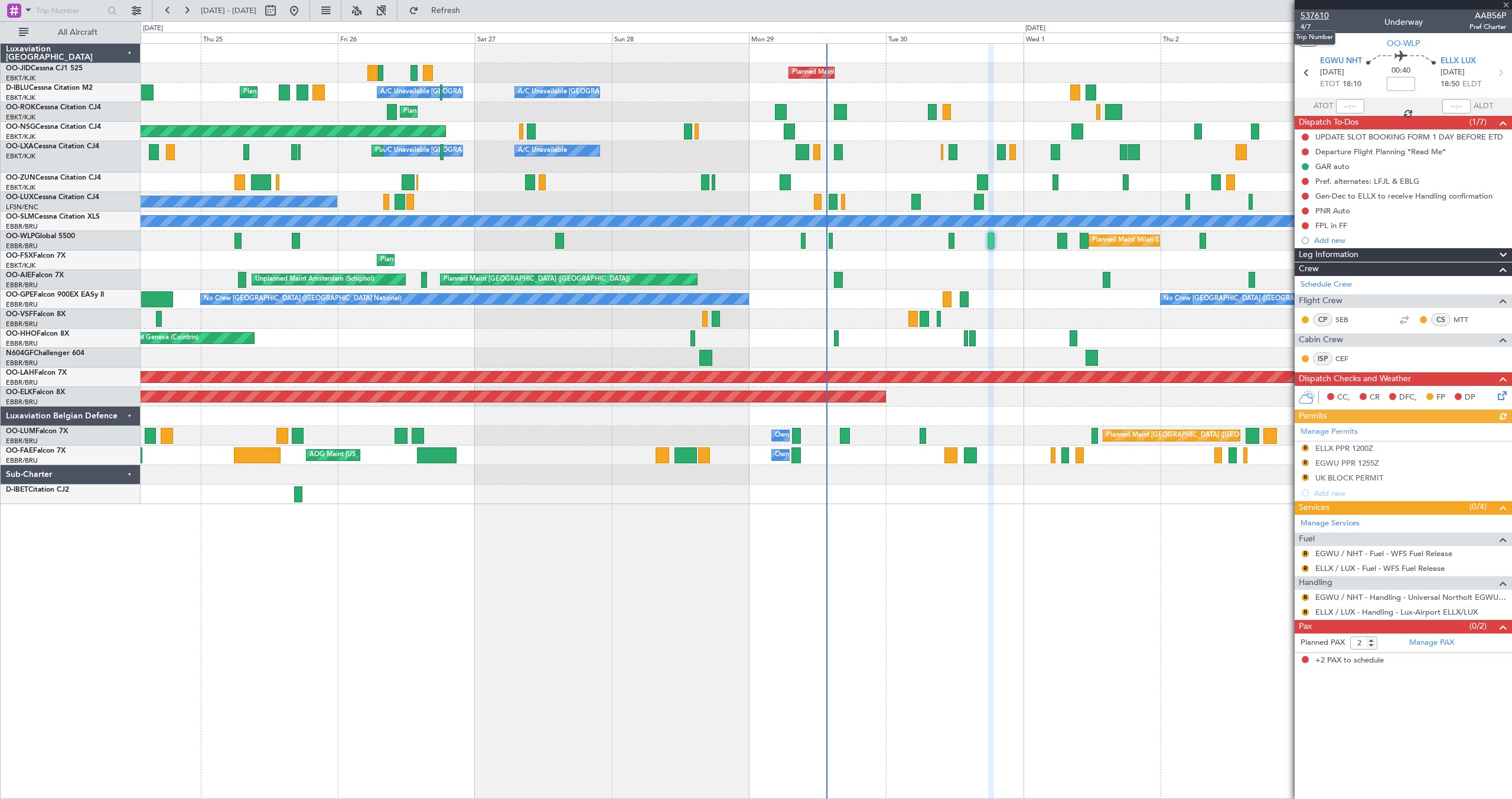
click at [1315, 14] on span "537610" at bounding box center [1314, 15] width 28 height 12
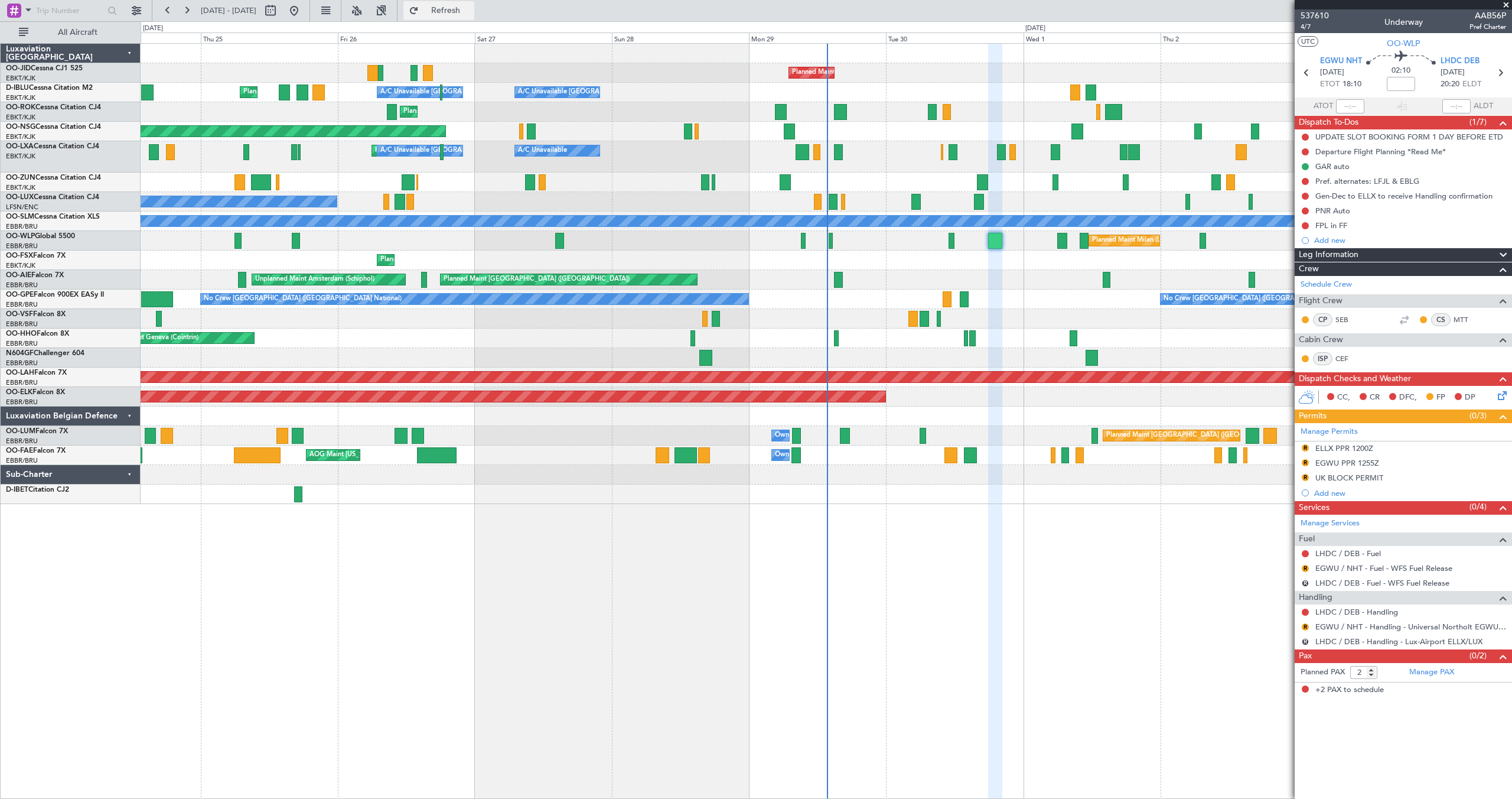
click at [452, 4] on button "Refresh" at bounding box center [439, 11] width 71 height 19
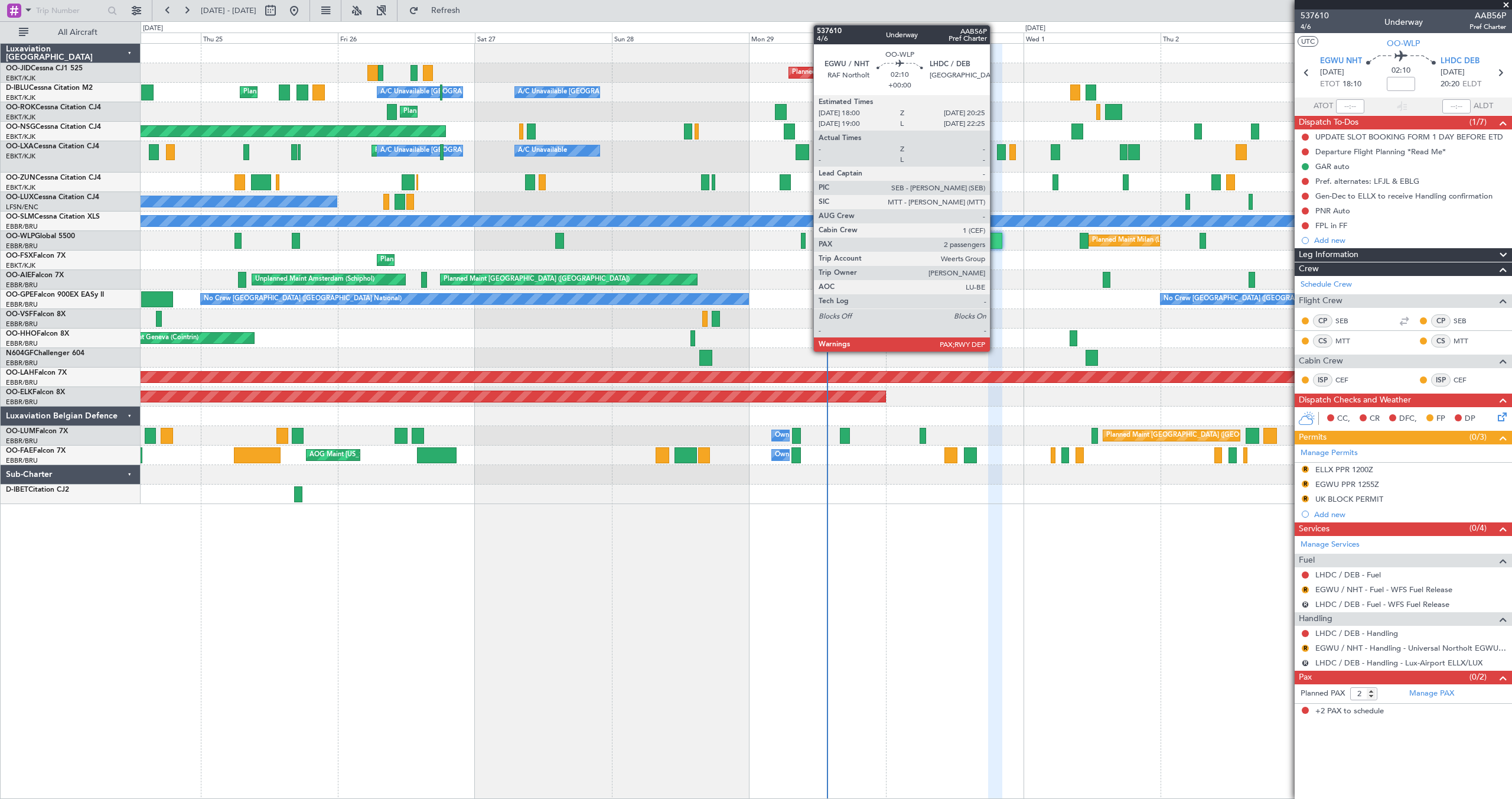
click at [995, 243] on div at bounding box center [995, 240] width 14 height 16
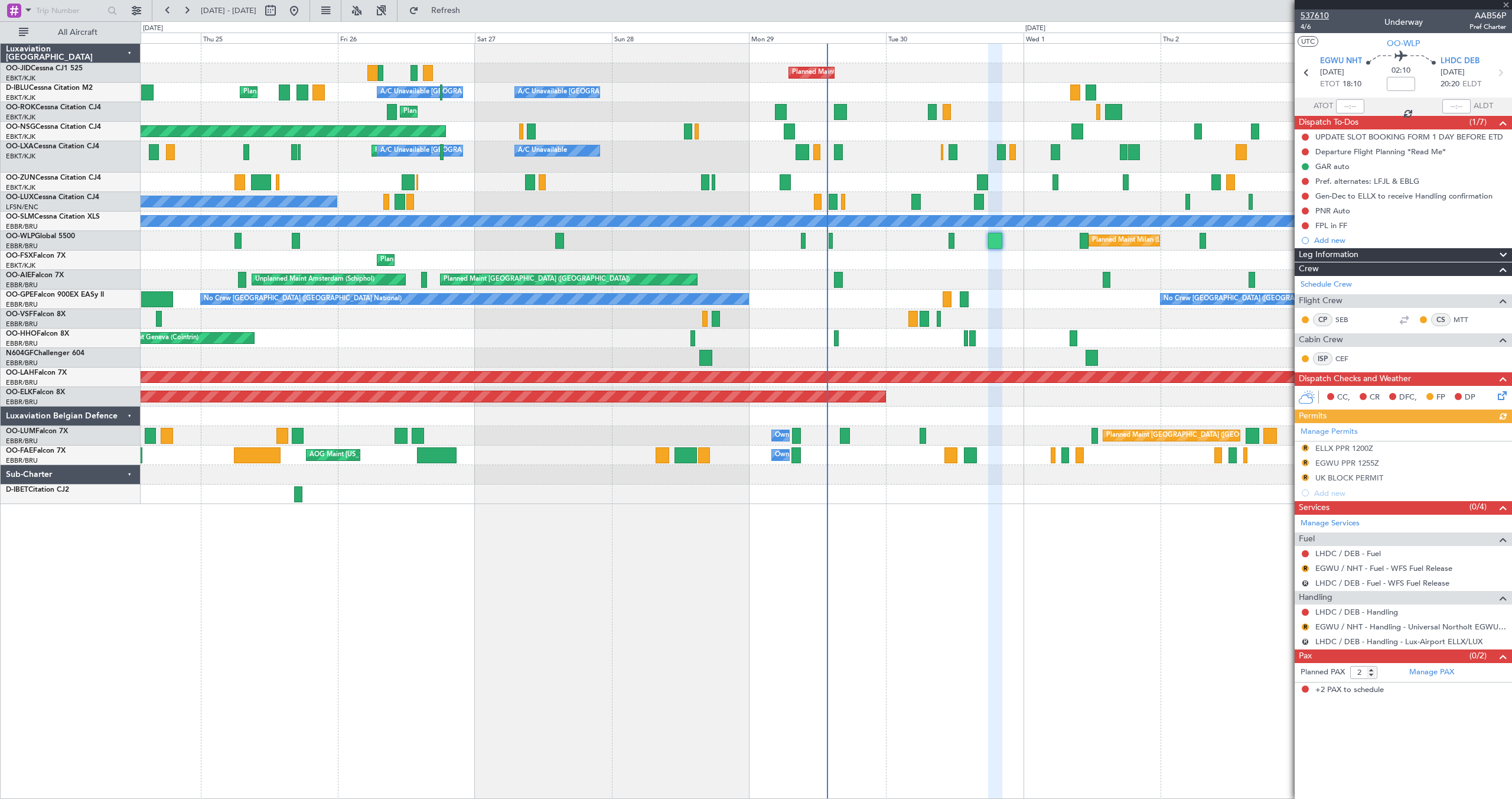
click at [1326, 14] on span "537610" at bounding box center [1314, 15] width 28 height 12
